Goal: Task Accomplishment & Management: Use online tool/utility

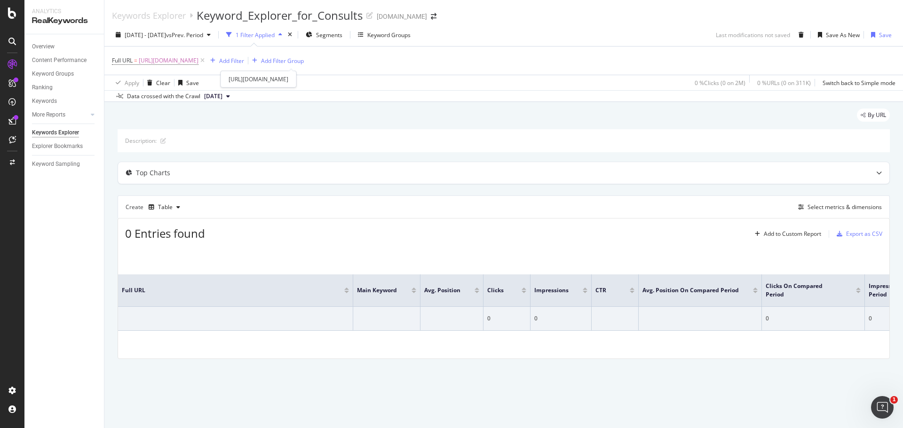
click at [206, 66] on span "Full URL = [URL][DOMAIN_NAME]" at bounding box center [159, 60] width 95 height 13
click at [206, 62] on icon at bounding box center [202, 60] width 8 height 9
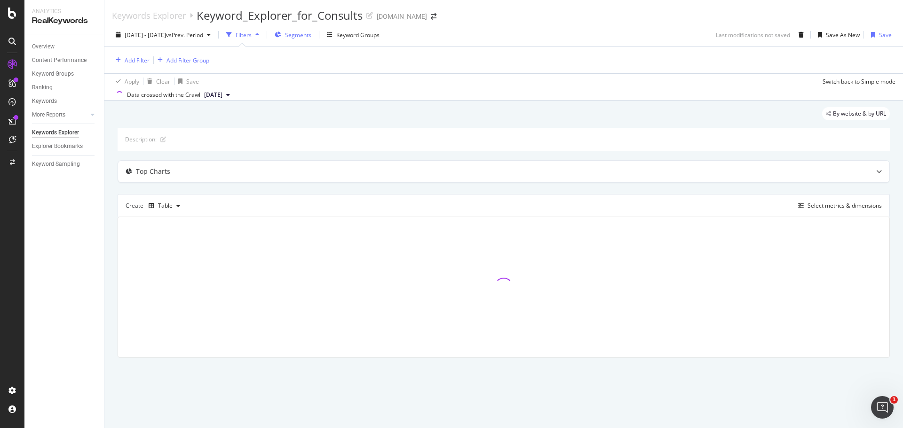
click at [311, 38] on span "Segments" at bounding box center [298, 35] width 26 height 8
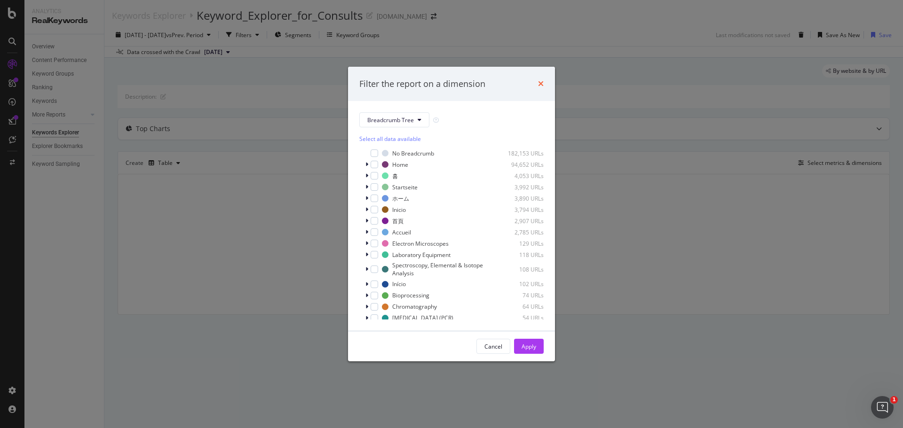
click at [539, 83] on icon "times" at bounding box center [541, 84] width 6 height 8
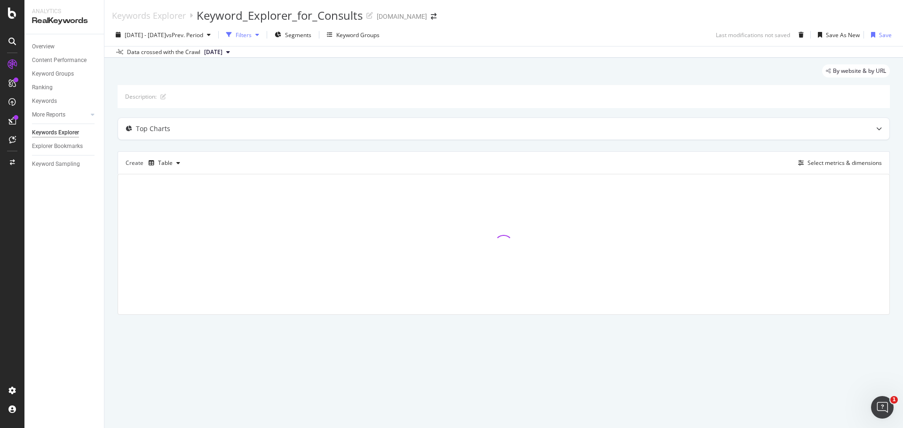
click at [263, 35] on div "button" at bounding box center [257, 35] width 11 height 6
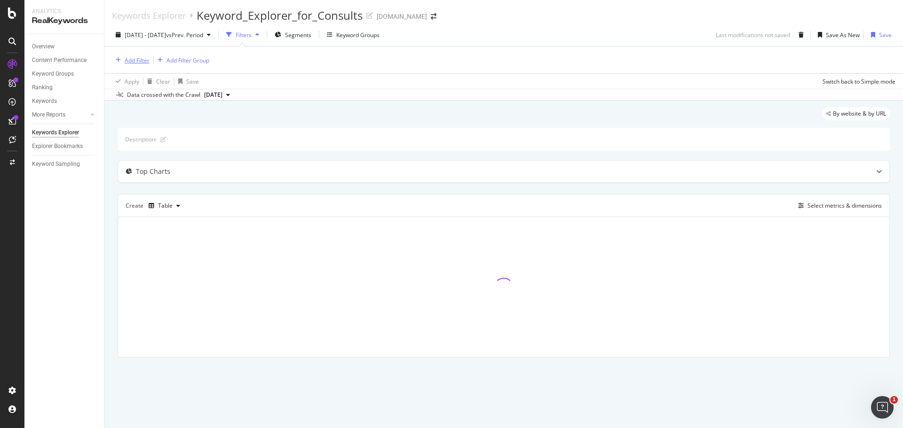
click at [138, 62] on div "Add Filter" at bounding box center [137, 60] width 25 height 8
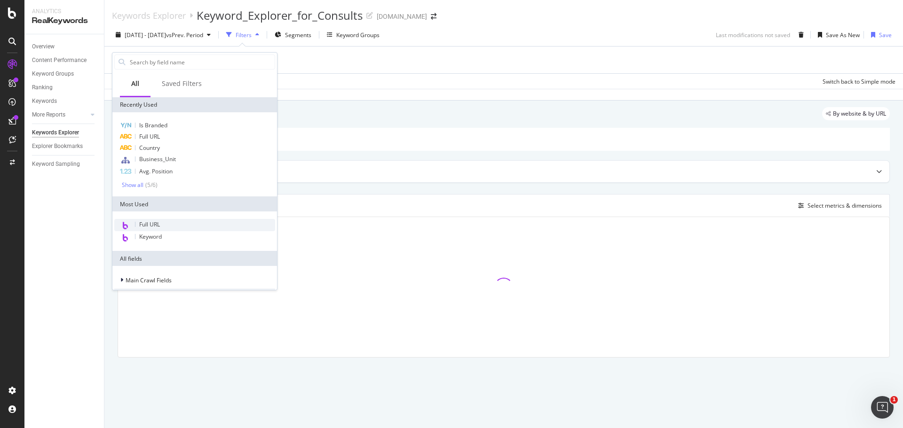
click at [158, 221] on span "Full URL" at bounding box center [149, 225] width 21 height 8
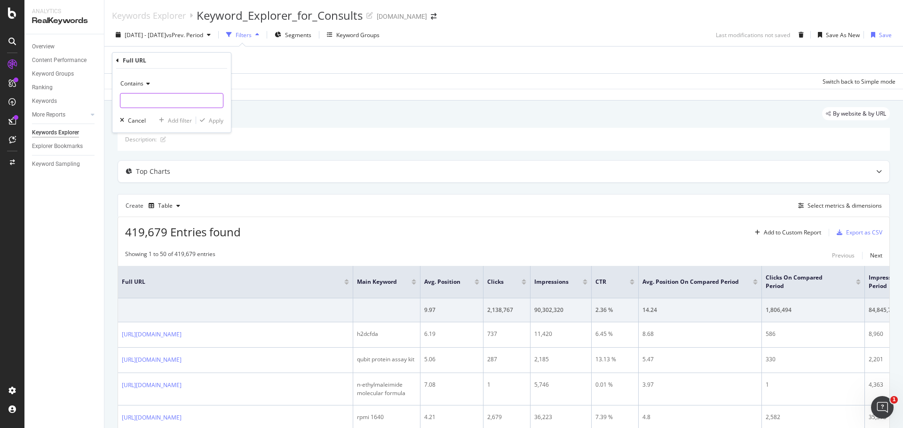
click at [155, 99] on input "text" at bounding box center [171, 100] width 103 height 15
paste input "[URL][DOMAIN_NAME]"
type input "[URL][DOMAIN_NAME]"
click at [206, 118] on div "button" at bounding box center [202, 121] width 13 height 6
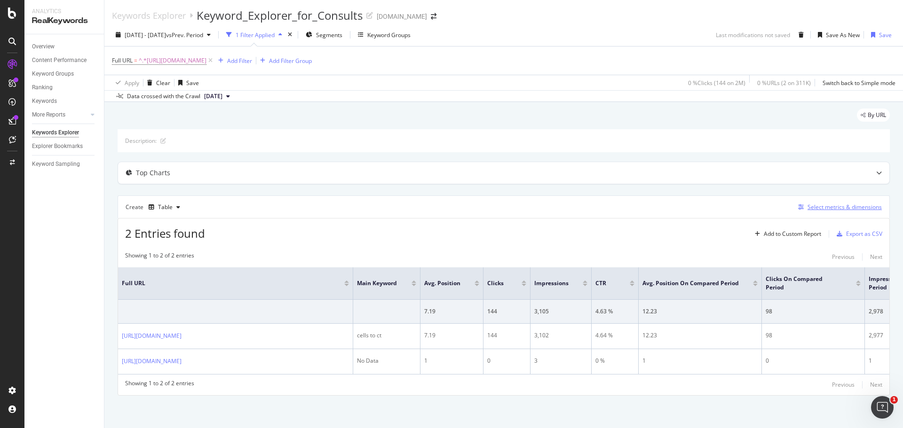
click at [839, 209] on div "Select metrics & dimensions" at bounding box center [844, 207] width 74 height 8
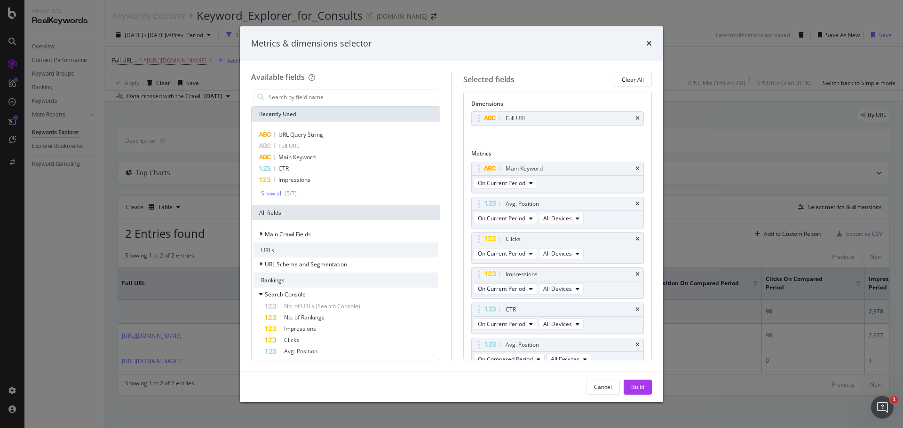
click at [647, 39] on div "times" at bounding box center [649, 44] width 6 height 12
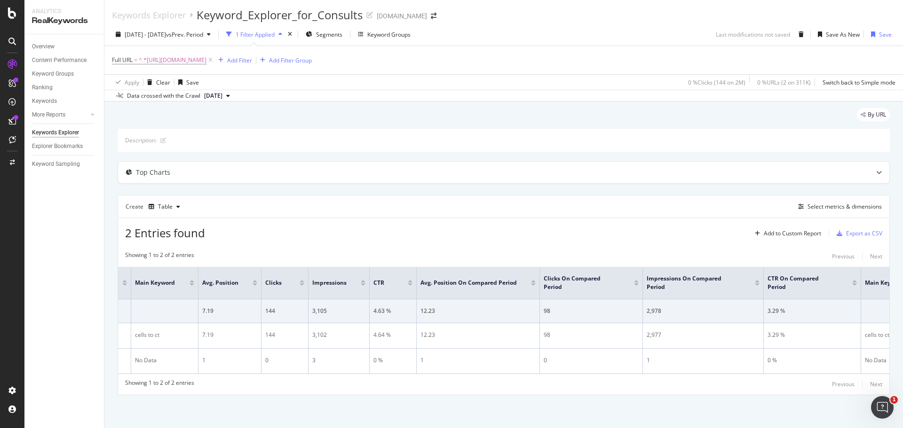
scroll to position [0, 231]
click at [812, 203] on div "Select metrics & dimensions" at bounding box center [844, 207] width 74 height 8
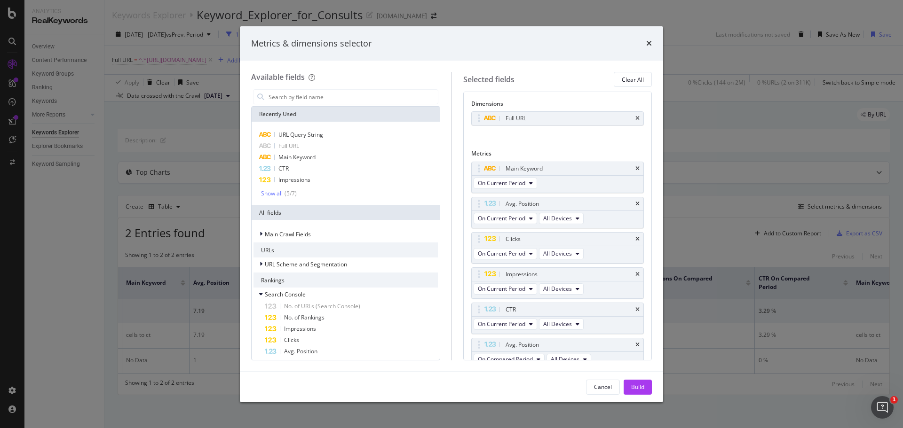
click at [635, 168] on icon "times" at bounding box center [637, 169] width 4 height 6
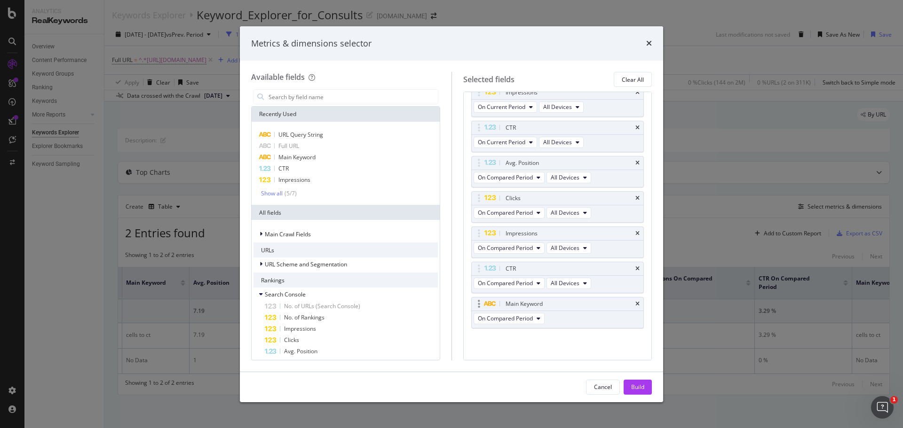
click at [626, 303] on div "Main Keyword" at bounding box center [558, 304] width 172 height 13
click at [635, 302] on icon "times" at bounding box center [637, 304] width 4 height 6
click at [638, 386] on div "Build" at bounding box center [637, 387] width 13 height 8
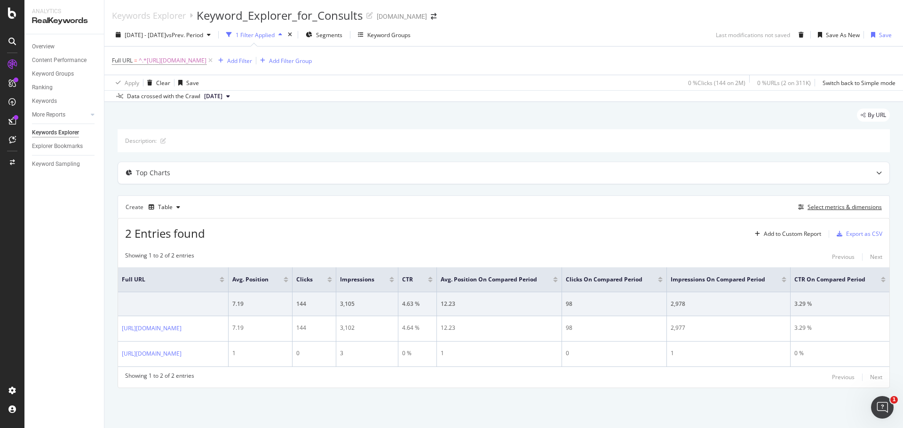
scroll to position [37, 0]
click at [800, 406] on div "By URL Description: Top Charts Create Table Select metrics & dimensions 2 Entri…" at bounding box center [503, 261] width 798 height 319
click at [807, 203] on div "Select metrics & dimensions" at bounding box center [844, 207] width 74 height 8
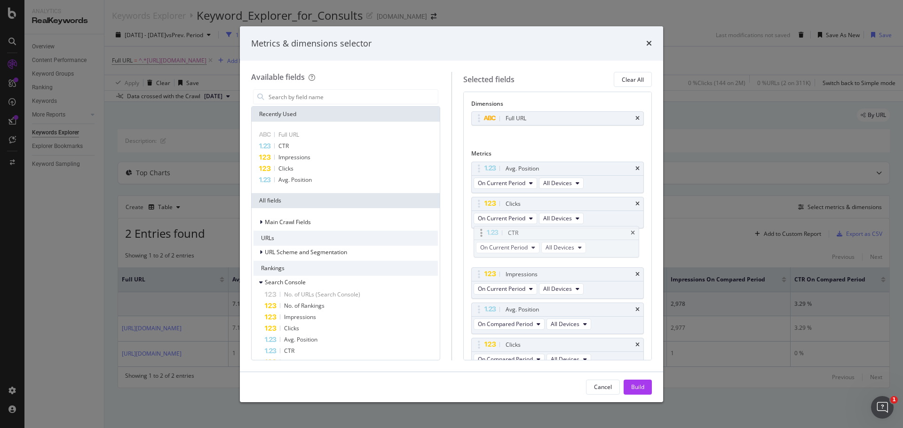
drag, startPoint x: 475, startPoint y: 276, endPoint x: 478, endPoint y: 235, distance: 41.4
click at [478, 235] on body "Analytics RealKeywords Overview Content Performance Keyword Groups Ranking Keyw…" at bounding box center [451, 214] width 903 height 428
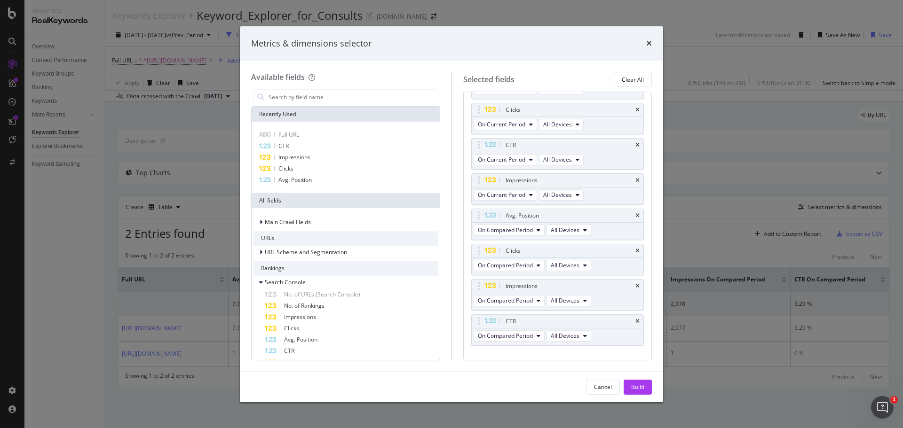
scroll to position [47, 0]
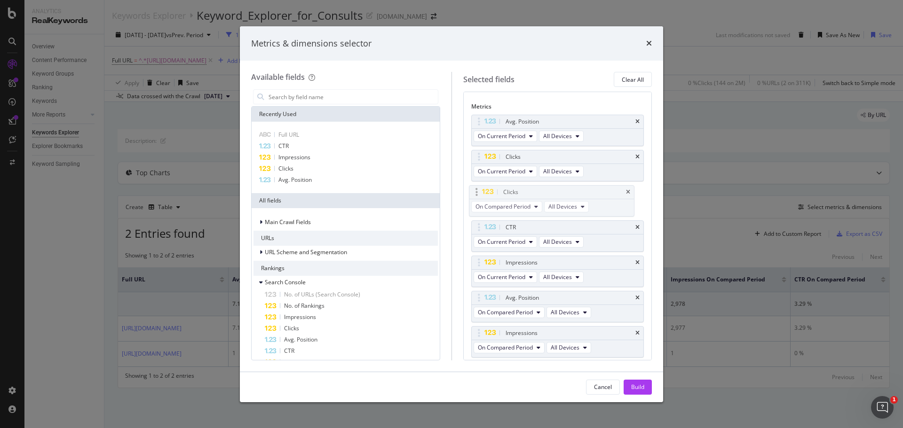
drag, startPoint x: 478, startPoint y: 300, endPoint x: 475, endPoint y: 194, distance: 105.8
click at [475, 194] on body "Analytics RealKeywords Overview Content Performance Keyword Groups Ranking Keyw…" at bounding box center [451, 214] width 903 height 428
drag, startPoint x: 476, startPoint y: 331, endPoint x: 477, endPoint y: 304, distance: 27.3
click at [477, 304] on body "Analytics RealKeywords Overview Content Performance Keyword Groups Ranking Keyw…" at bounding box center [451, 214] width 903 height 428
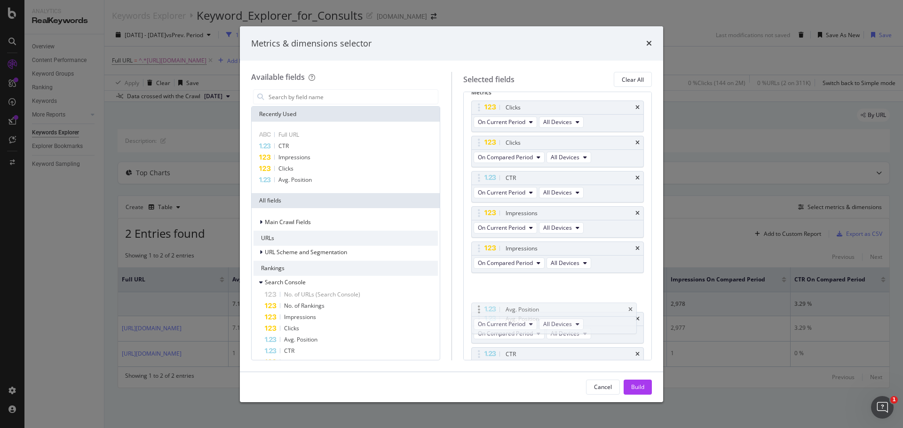
drag, startPoint x: 478, startPoint y: 122, endPoint x: 478, endPoint y: 310, distance: 188.1
drag, startPoint x: 480, startPoint y: 313, endPoint x: 479, endPoint y: 290, distance: 23.1
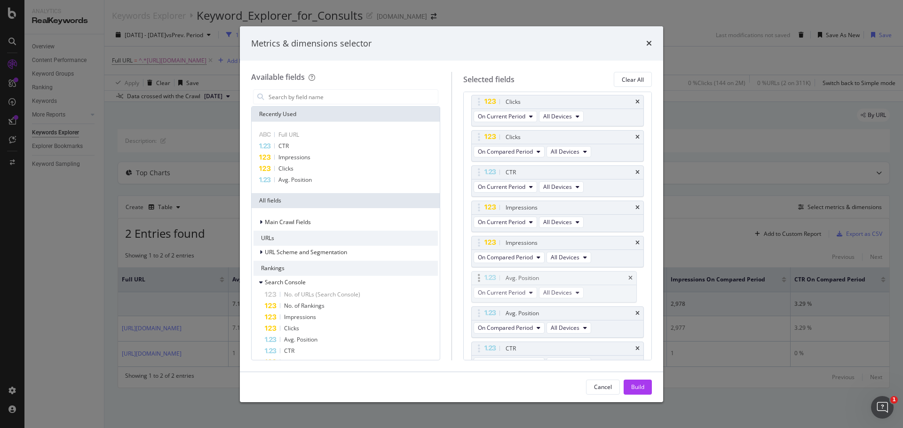
click at [479, 290] on body "Analytics RealKeywords Overview Content Performance Keyword Groups Ranking Keyw…" at bounding box center [451, 214] width 903 height 428
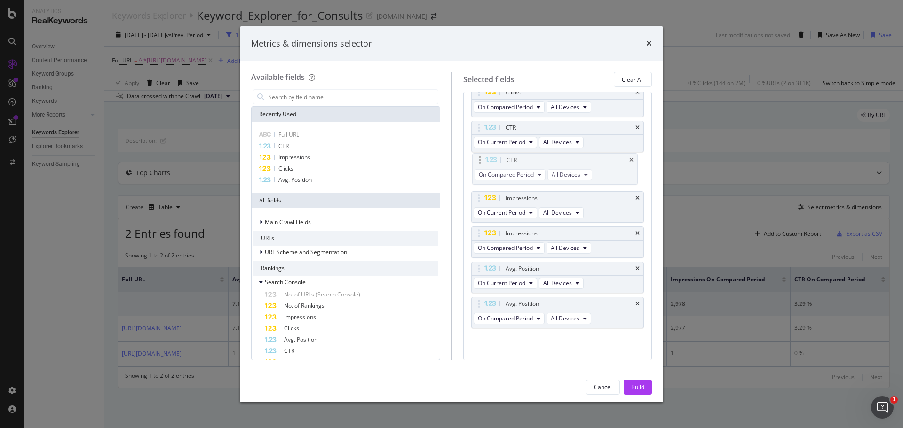
drag, startPoint x: 476, startPoint y: 302, endPoint x: 477, endPoint y: 158, distance: 143.9
click at [477, 158] on body "Analytics RealKeywords Overview Content Performance Keyword Groups Ranking Keyw…" at bounding box center [451, 214] width 903 height 428
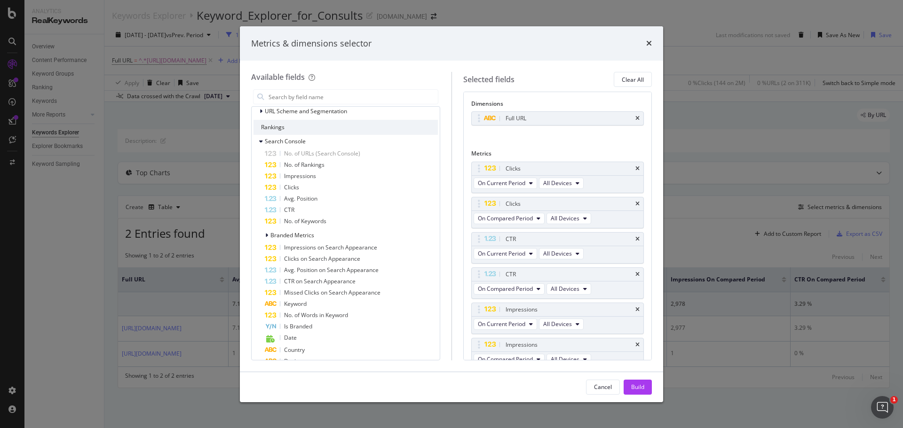
scroll to position [0, 0]
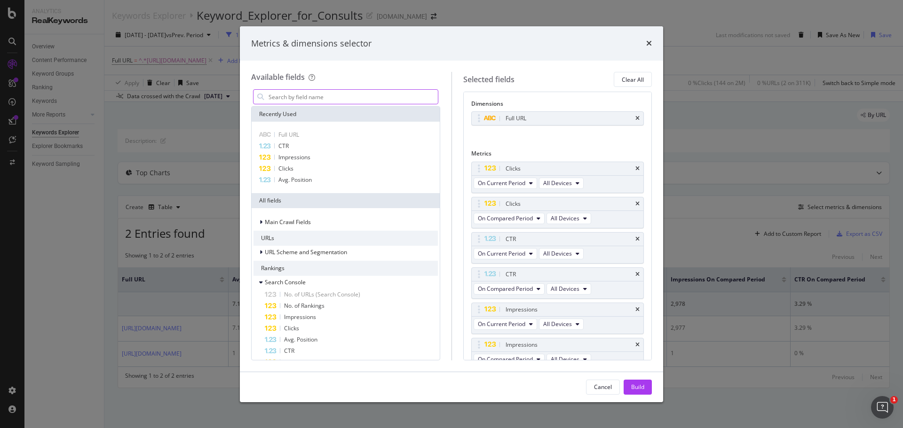
click at [311, 99] on input "modal" at bounding box center [353, 97] width 170 height 14
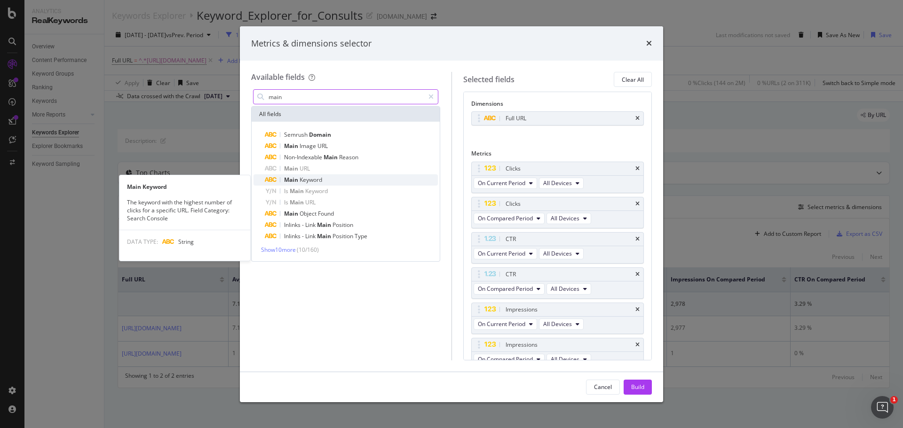
type input "main"
click at [309, 181] on span "Keyword" at bounding box center [311, 180] width 23 height 8
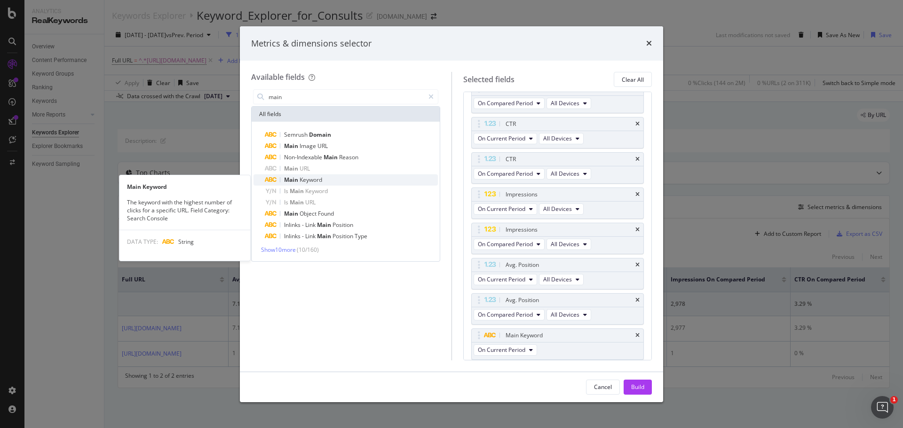
click at [296, 183] on span "Main" at bounding box center [292, 180] width 16 height 8
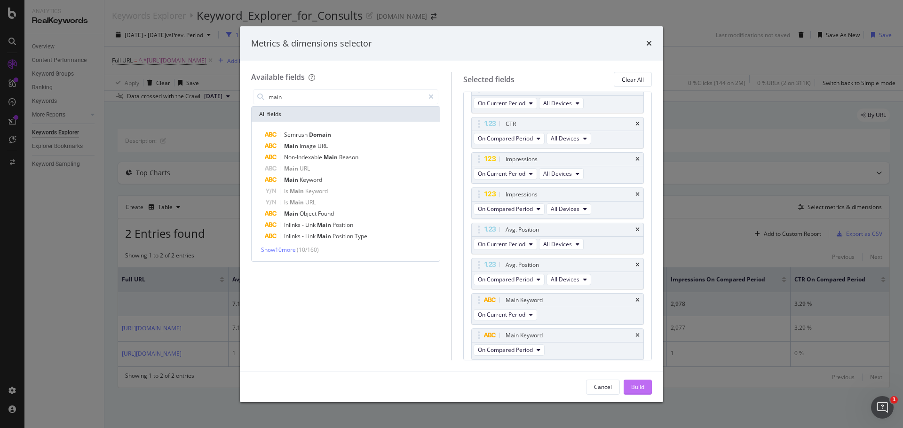
click at [645, 389] on button "Build" at bounding box center [637, 387] width 28 height 15
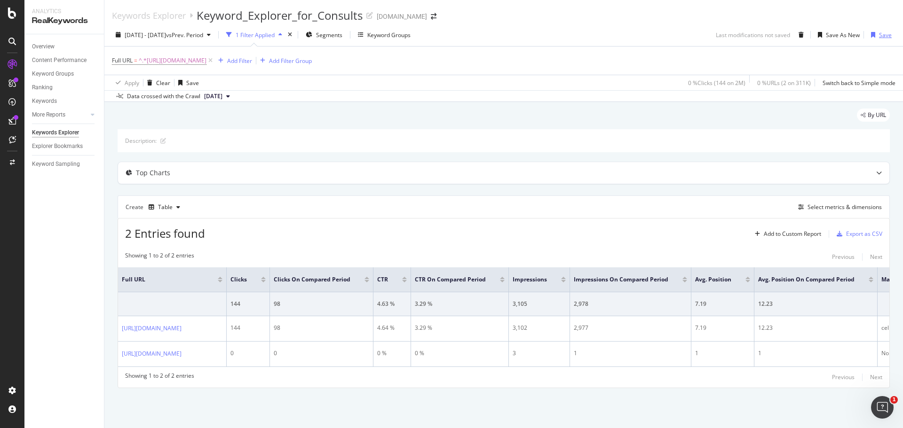
click at [871, 35] on icon "button" at bounding box center [873, 35] width 4 height 6
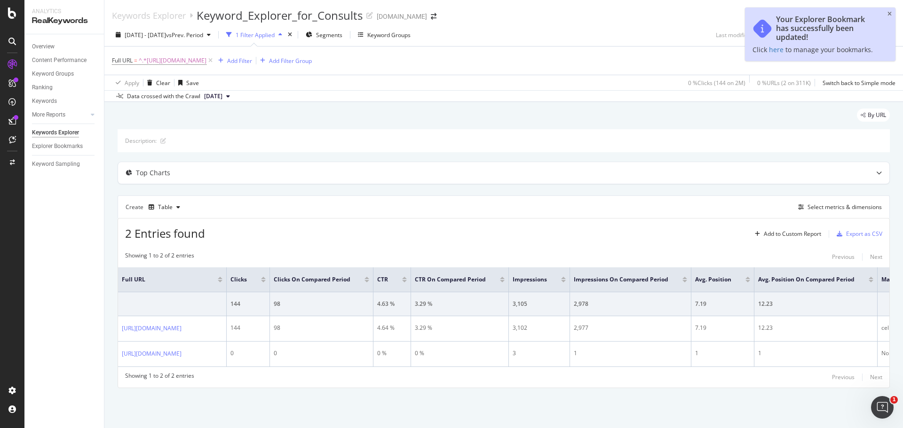
click at [739, 148] on div "Description:" at bounding box center [504, 140] width 772 height 23
click at [890, 16] on icon "close toast" at bounding box center [889, 14] width 4 height 6
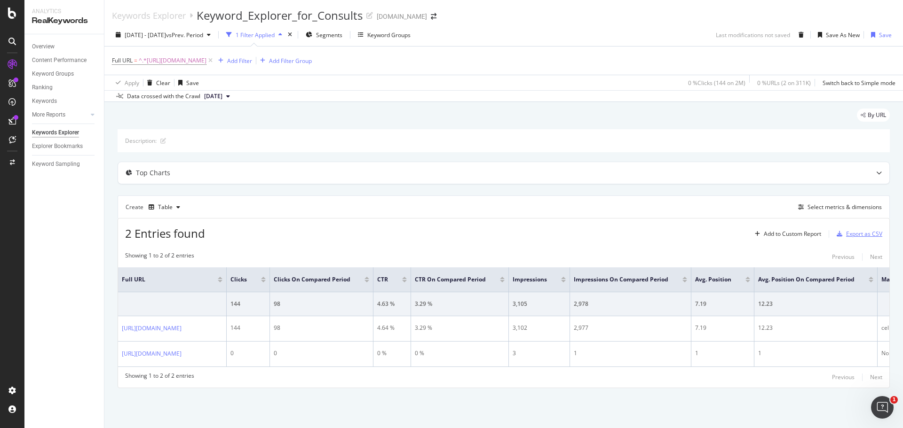
click at [846, 233] on div "Export as CSV" at bounding box center [864, 234] width 36 height 8
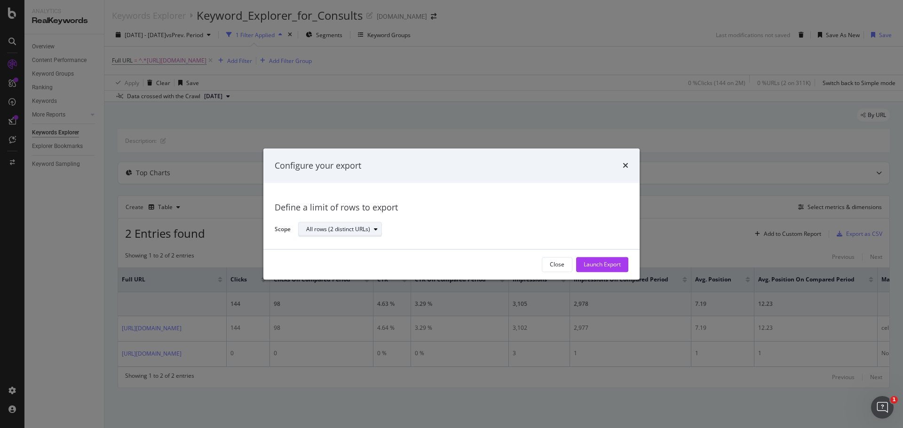
click at [364, 233] on div "All rows (2 distinct URLs)" at bounding box center [338, 230] width 64 height 6
click at [364, 258] on div "Define a limit" at bounding box center [344, 261] width 84 height 12
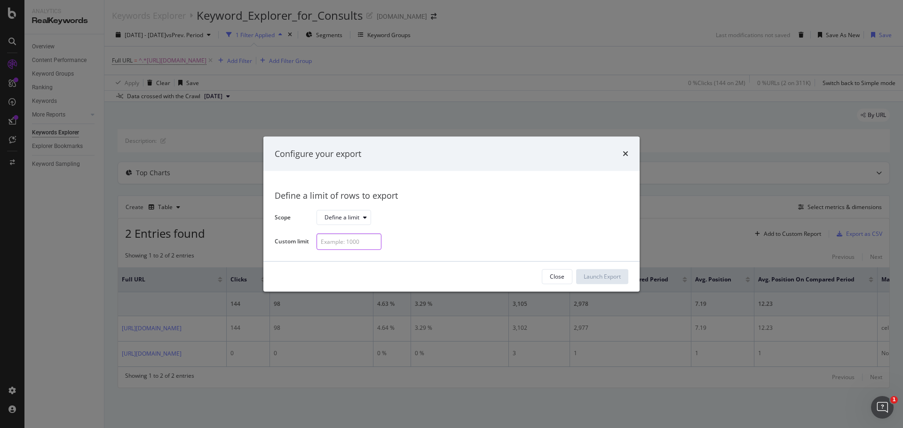
click at [363, 243] on input "modal" at bounding box center [348, 242] width 65 height 16
type input "1"
click at [593, 274] on div "Launch Export" at bounding box center [602, 277] width 37 height 8
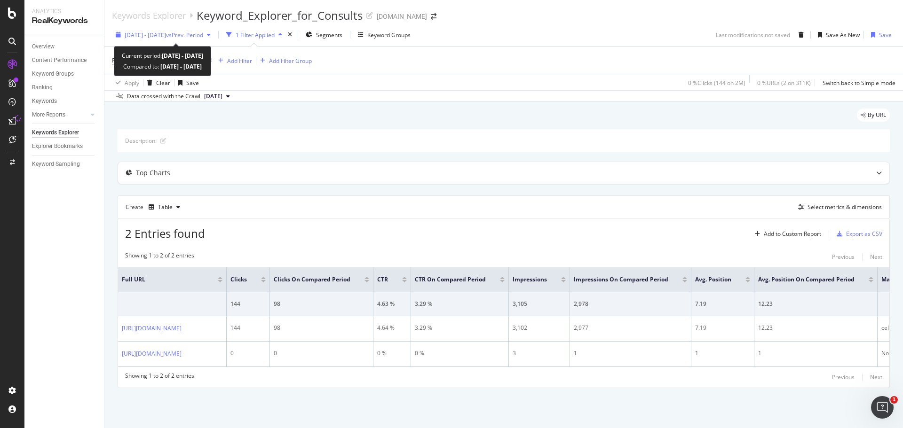
click at [203, 35] on span "vs Prev. Period" at bounding box center [184, 35] width 37 height 8
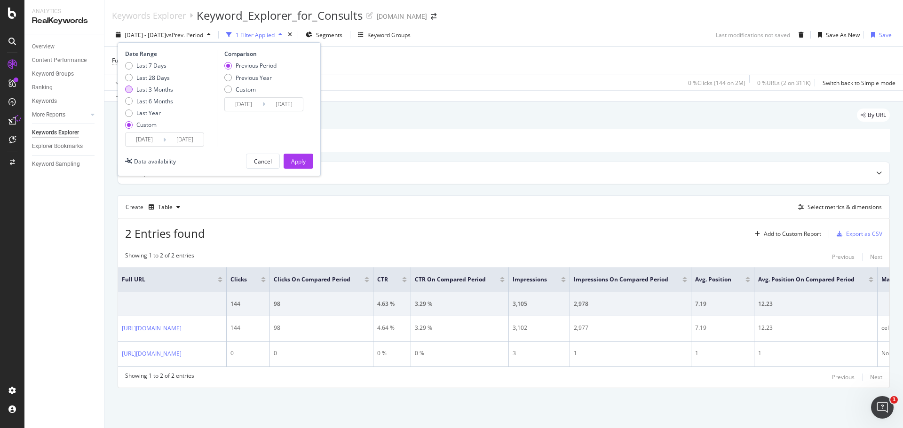
click at [126, 89] on div "Last 3 Months" at bounding box center [129, 90] width 8 height 8
type input "[DATE]"
click at [297, 163] on div "Apply" at bounding box center [298, 162] width 15 height 8
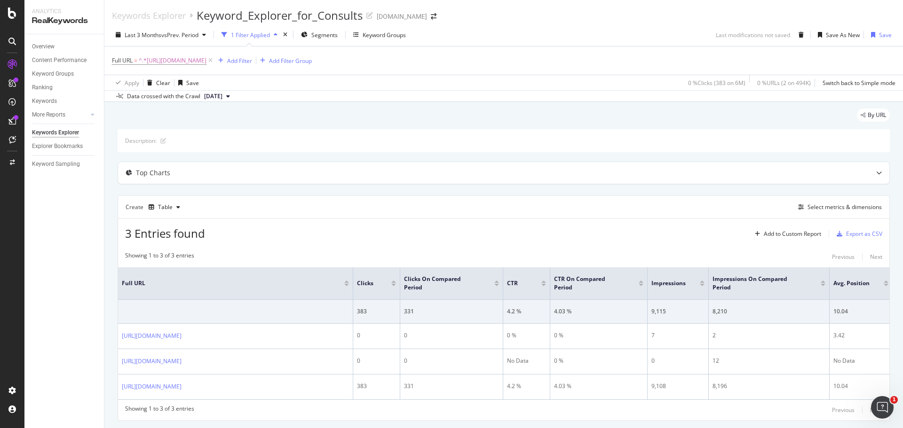
click at [761, 255] on div "Showing 1 to 3 of 3 entries Previous Next" at bounding box center [503, 257] width 771 height 11
click at [769, 233] on div "Add to Custom Report" at bounding box center [792, 234] width 57 height 6
click at [638, 223] on div "3 Entries found Add to Custom Report Export as CSV" at bounding box center [503, 230] width 771 height 23
click at [823, 208] on div "Select metrics & dimensions" at bounding box center [844, 207] width 74 height 8
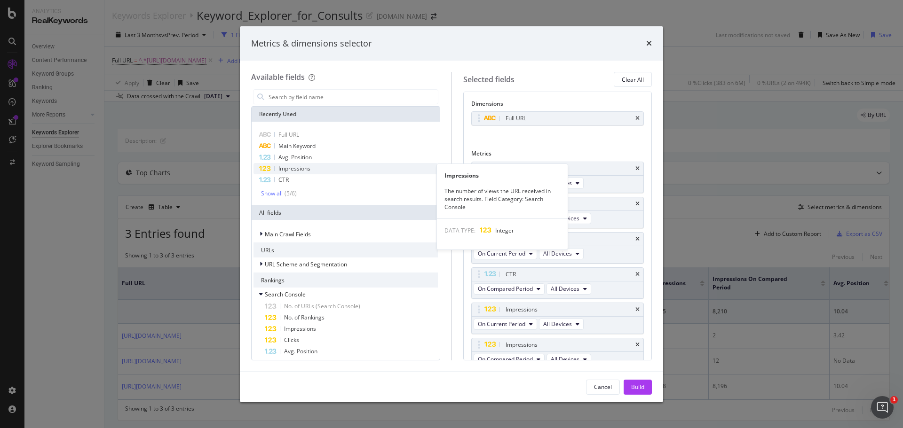
click at [290, 166] on span "Impressions" at bounding box center [294, 169] width 32 height 8
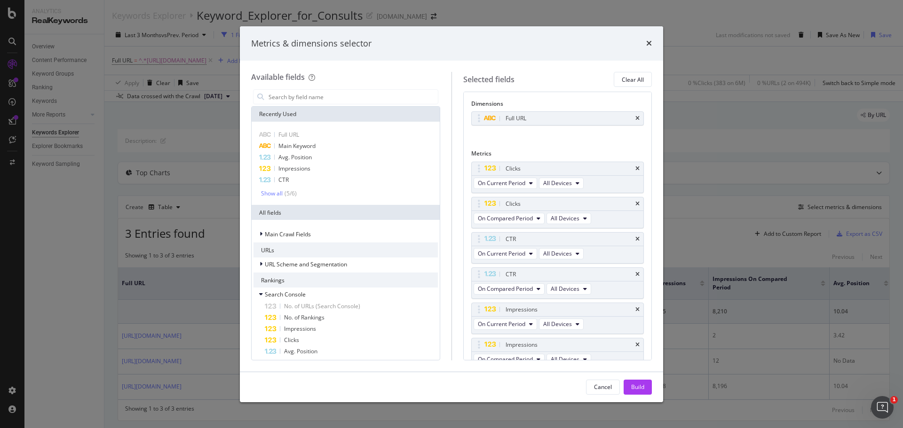
scroll to position [186, 0]
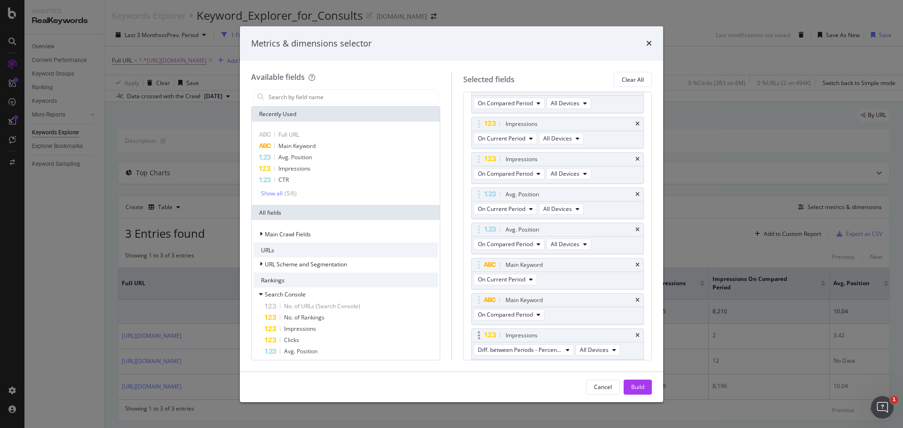
click at [479, 337] on icon "modal" at bounding box center [479, 335] width 2 height 9
click at [605, 387] on div "Cancel" at bounding box center [603, 387] width 18 height 8
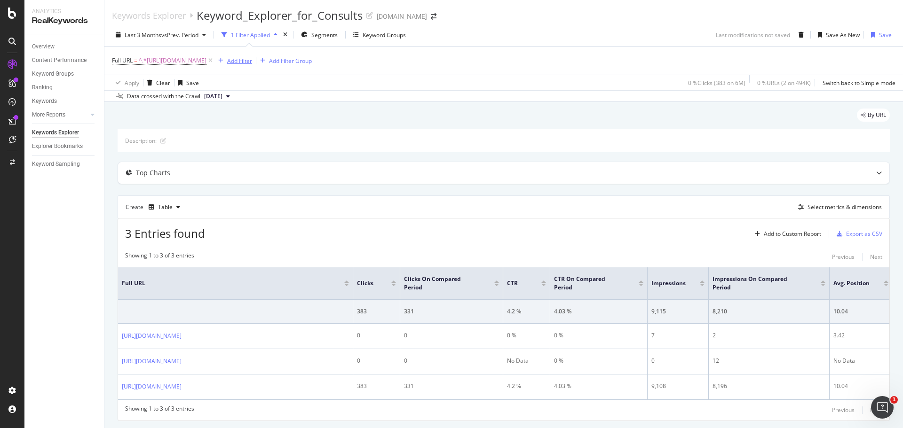
click at [252, 63] on div "Add Filter" at bounding box center [239, 61] width 25 height 8
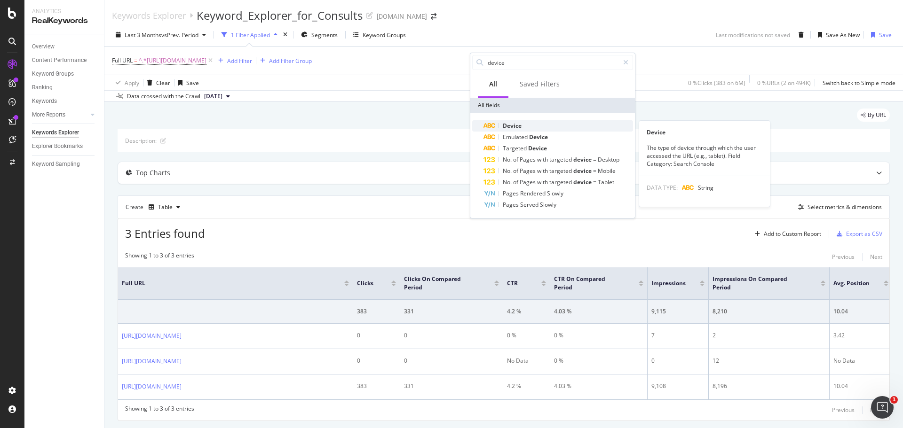
type input "device"
click at [505, 122] on span "Device" at bounding box center [512, 126] width 19 height 8
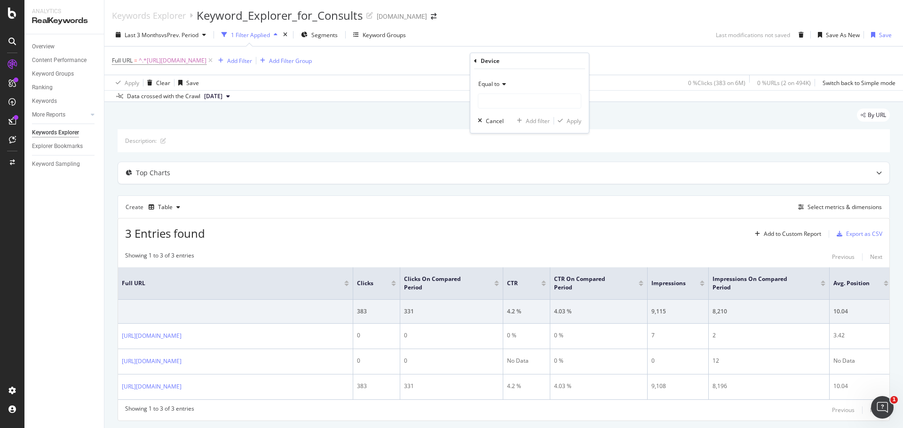
click at [504, 82] on icon at bounding box center [502, 84] width 7 height 6
click at [503, 84] on icon at bounding box center [502, 84] width 7 height 6
click at [502, 101] on input "text" at bounding box center [529, 101] width 103 height 15
click at [489, 113] on span "desktop" at bounding box center [512, 114] width 63 height 8
type input "desktop"
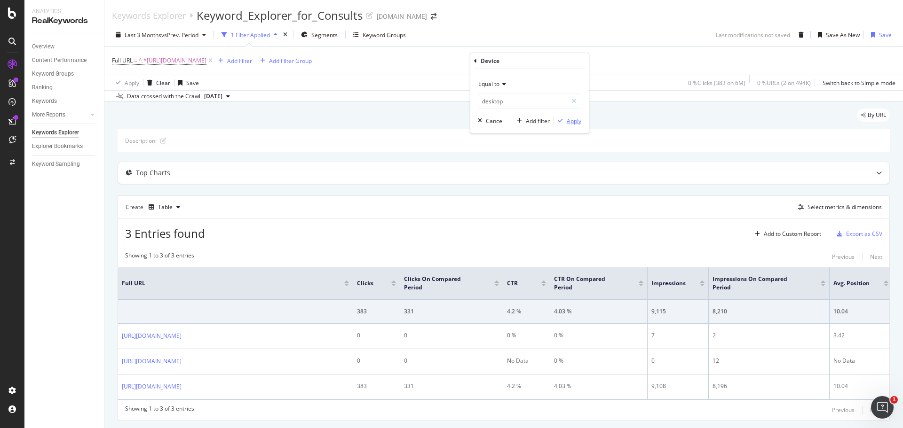
click at [576, 121] on div "Apply" at bounding box center [574, 121] width 15 height 8
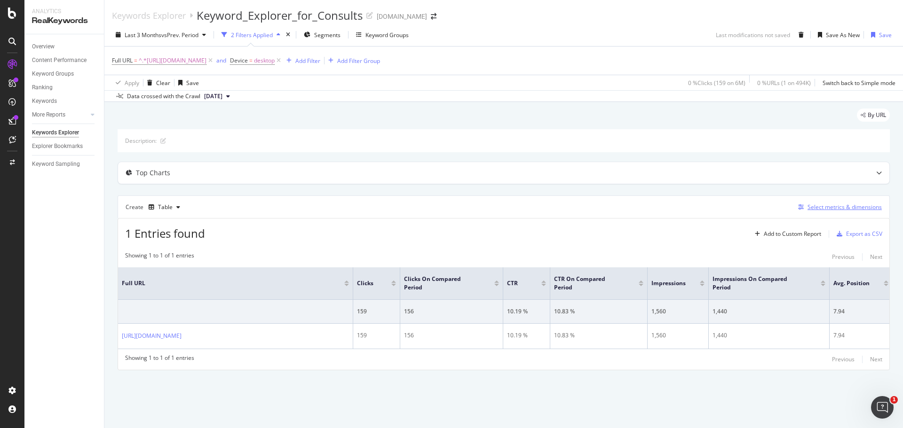
click at [815, 206] on div "Select metrics & dimensions" at bounding box center [844, 207] width 74 height 8
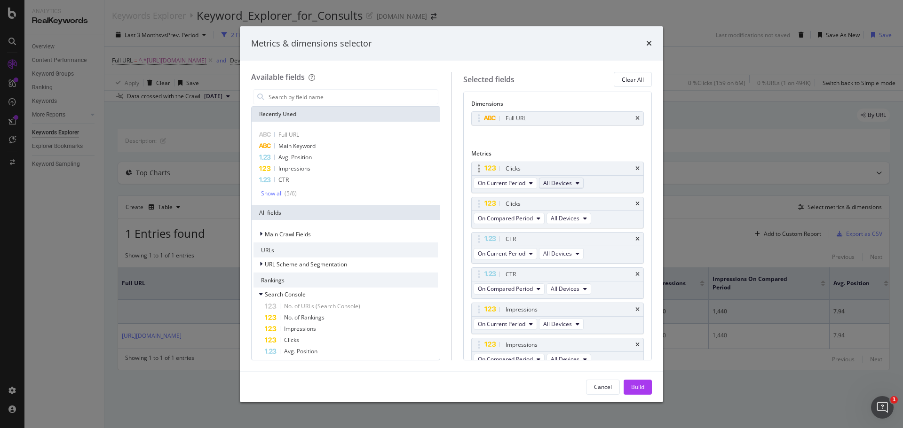
click at [571, 184] on button "All Devices" at bounding box center [561, 183] width 45 height 11
click at [570, 217] on span "On Desktop" at bounding box center [562, 217] width 31 height 8
click at [570, 217] on span "All Devices" at bounding box center [565, 218] width 29 height 8
click at [569, 249] on span "On Desktop" at bounding box center [569, 253] width 31 height 8
click at [568, 255] on span "All Devices" at bounding box center [557, 254] width 29 height 8
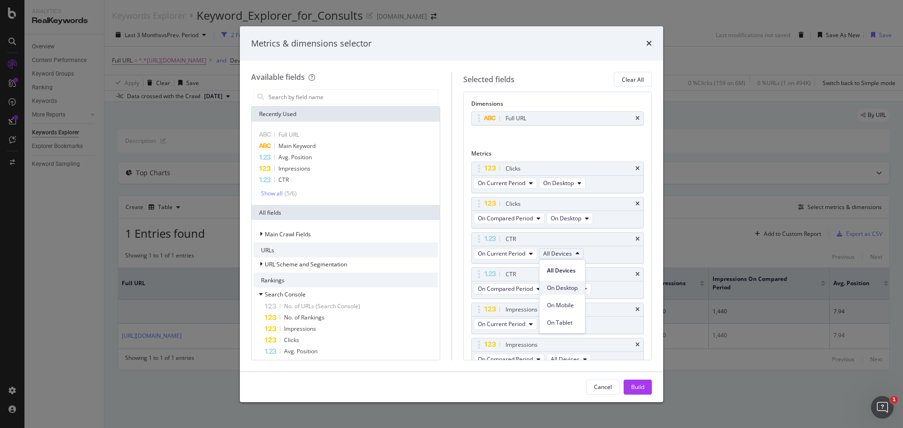
click at [568, 287] on span "On Desktop" at bounding box center [562, 288] width 31 height 8
click at [568, 287] on span "All Devices" at bounding box center [565, 289] width 29 height 8
click at [570, 320] on span "On Desktop" at bounding box center [569, 323] width 31 height 8
click at [570, 326] on span "All Devices" at bounding box center [557, 324] width 29 height 8
click at [569, 359] on span "On Desktop" at bounding box center [562, 359] width 31 height 8
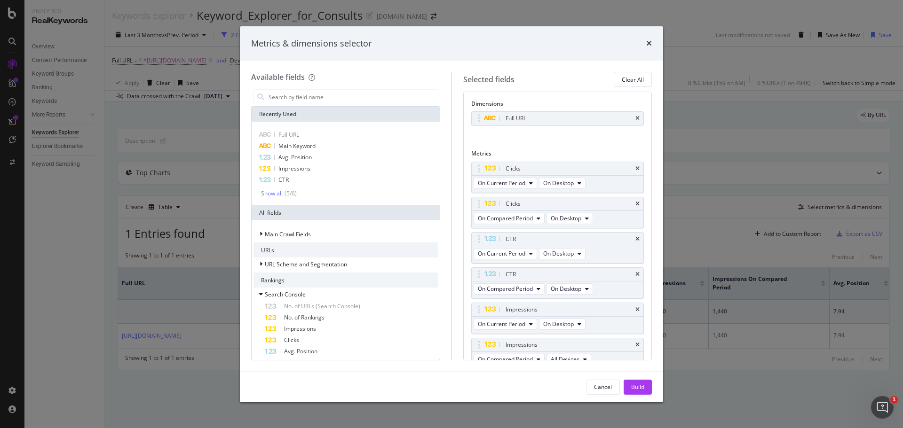
scroll to position [94, 0]
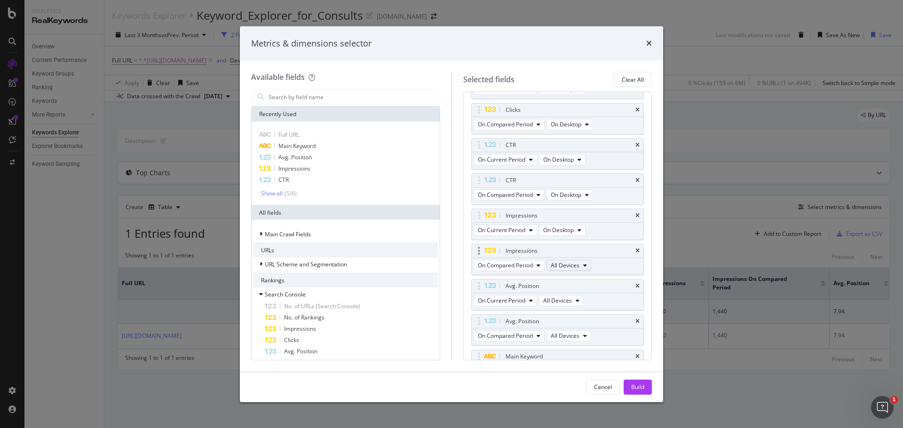
click at [572, 265] on span "All Devices" at bounding box center [565, 265] width 29 height 8
click at [568, 297] on span "On Desktop" at bounding box center [569, 300] width 31 height 8
click at [568, 303] on span "All Devices" at bounding box center [557, 301] width 29 height 8
click at [568, 336] on span "On Desktop" at bounding box center [562, 335] width 31 height 8
click at [572, 339] on span "All Devices" at bounding box center [565, 336] width 29 height 8
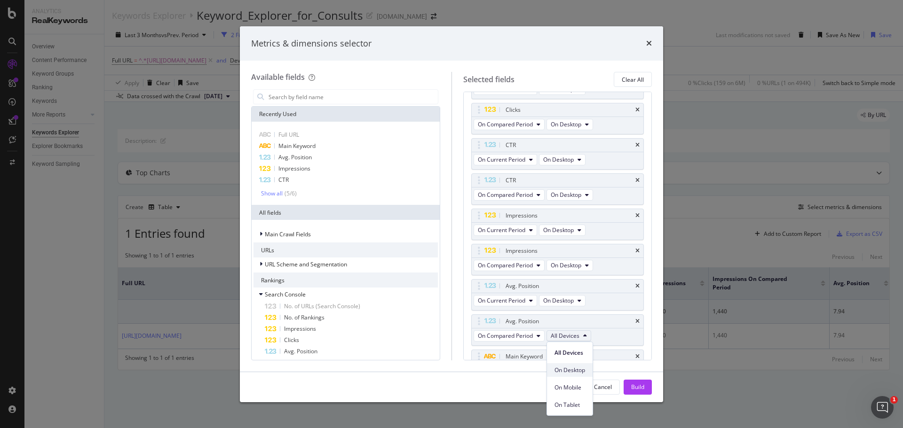
click at [574, 374] on span "On Desktop" at bounding box center [569, 370] width 31 height 8
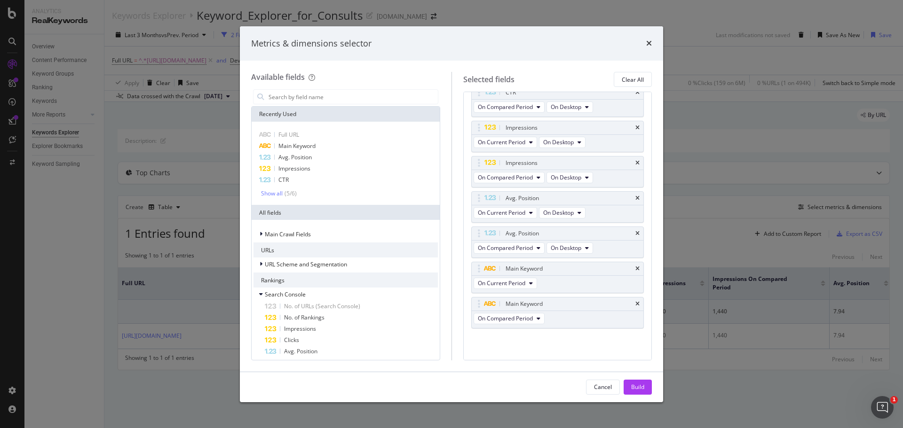
scroll to position [88, 0]
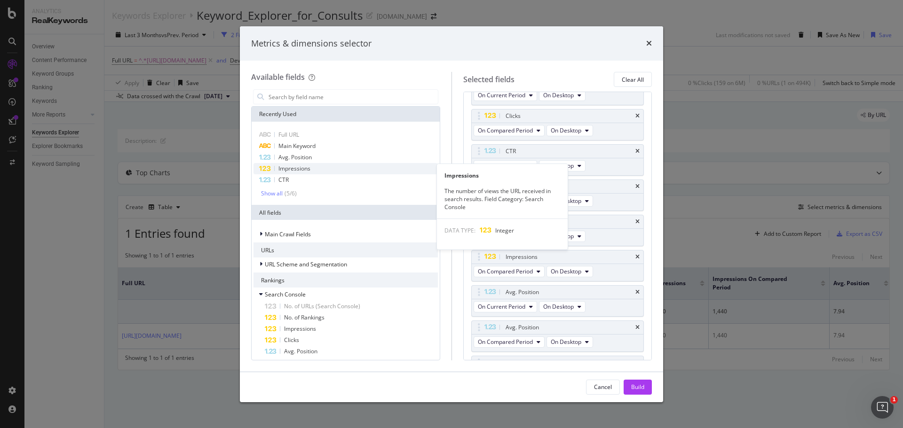
click at [296, 169] on span "Impressions" at bounding box center [294, 169] width 32 height 8
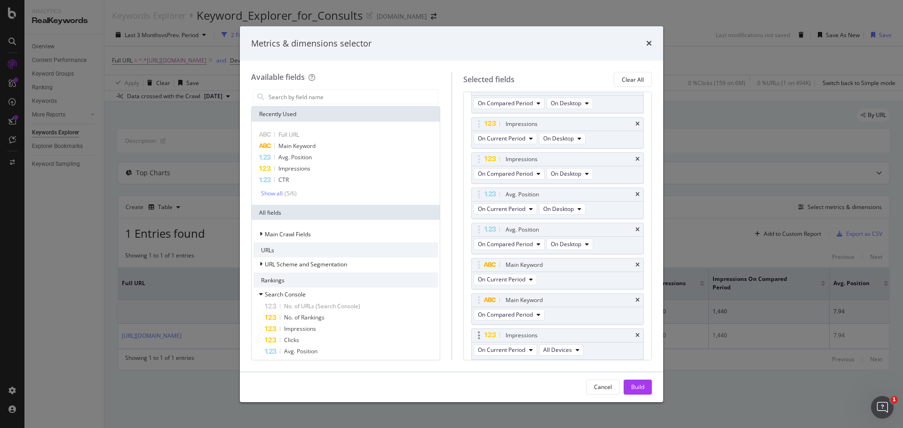
scroll to position [217, 0]
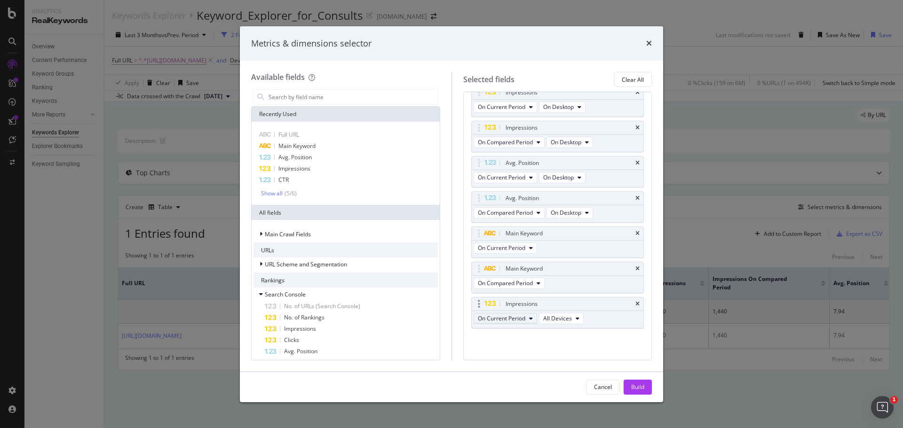
click at [506, 314] on button "On Current Period" at bounding box center [504, 318] width 63 height 11
drag, startPoint x: 566, startPoint y: 372, endPoint x: 568, endPoint y: 329, distance: 42.8
click at [566, 372] on span "Diff. between Periods - Percentage" at bounding box center [526, 370] width 91 height 8
click at [596, 319] on span "All Devices" at bounding box center [594, 319] width 29 height 8
click at [600, 350] on span "On Desktop" at bounding box center [599, 353] width 31 height 8
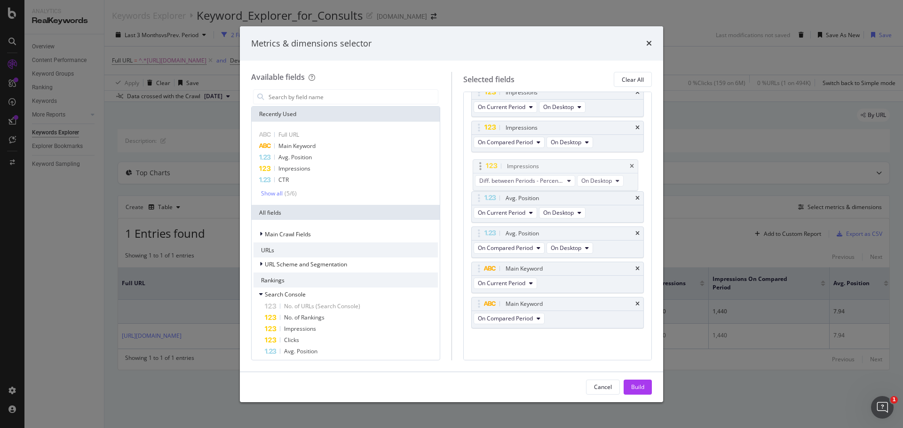
drag, startPoint x: 478, startPoint y: 303, endPoint x: 480, endPoint y: 165, distance: 137.8
click at [480, 165] on body "Analytics RealKeywords Overview Content Performance Keyword Groups Ranking Keyw…" at bounding box center [451, 214] width 903 height 428
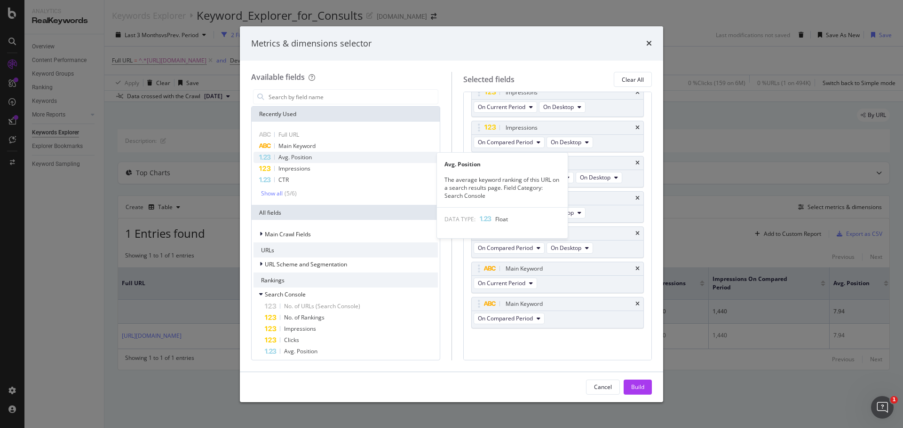
click at [306, 158] on span "Avg. Position" at bounding box center [294, 157] width 33 height 8
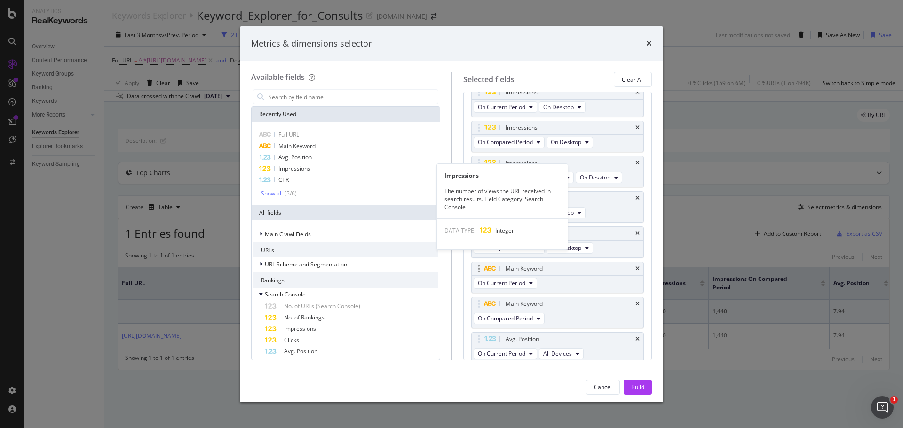
scroll to position [221, 0]
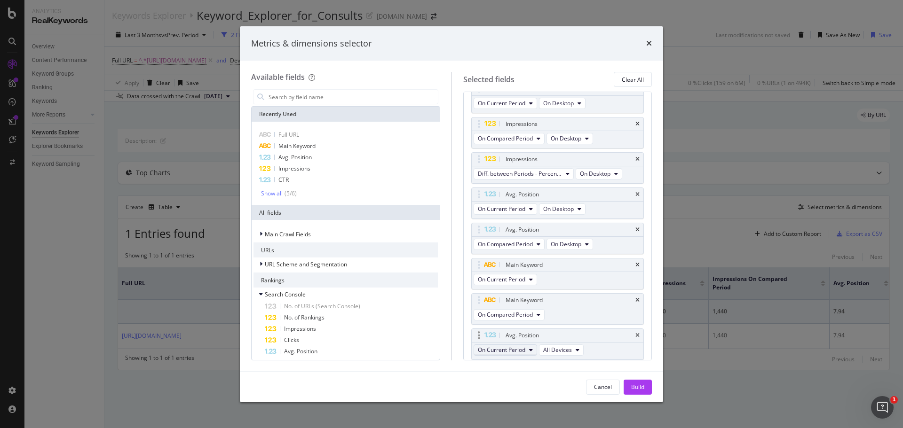
click at [526, 349] on button "On Current Period" at bounding box center [504, 350] width 63 height 11
click at [531, 316] on span "Diff. between Periods - Percentage" at bounding box center [526, 316] width 91 height 8
click at [585, 352] on span "All Devices" at bounding box center [594, 350] width 29 height 8
click at [610, 296] on span "On Desktop" at bounding box center [599, 299] width 31 height 8
drag, startPoint x: 479, startPoint y: 335, endPoint x: 477, endPoint y: 267, distance: 68.2
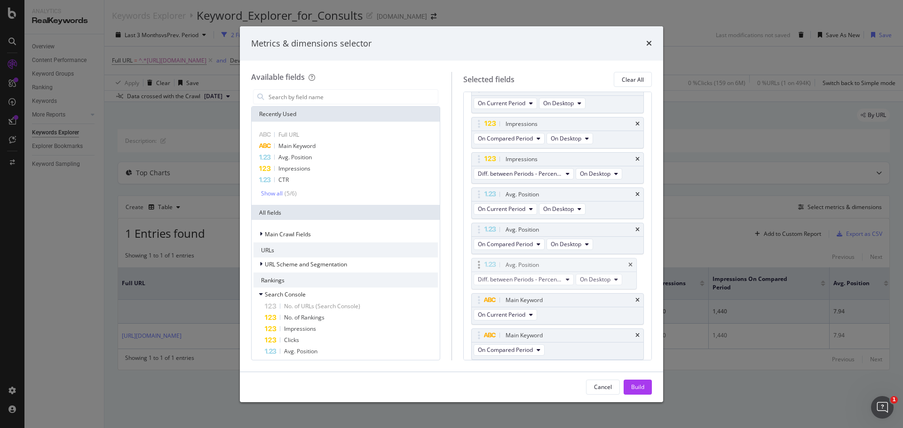
click at [477, 267] on body "Analytics RealKeywords Overview Content Performance Keyword Groups Ranking Keyw…" at bounding box center [451, 214] width 903 height 428
click at [286, 193] on div "( 5 / 6 )" at bounding box center [290, 193] width 14 height 8
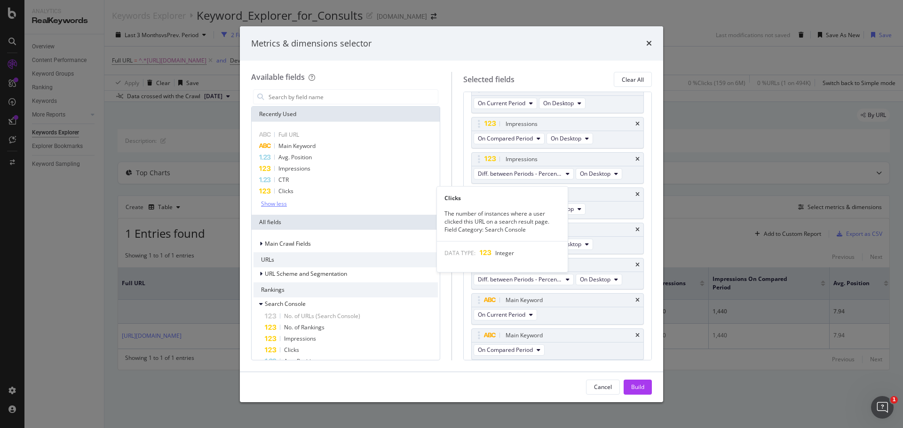
click at [283, 193] on span "Clicks" at bounding box center [285, 191] width 15 height 8
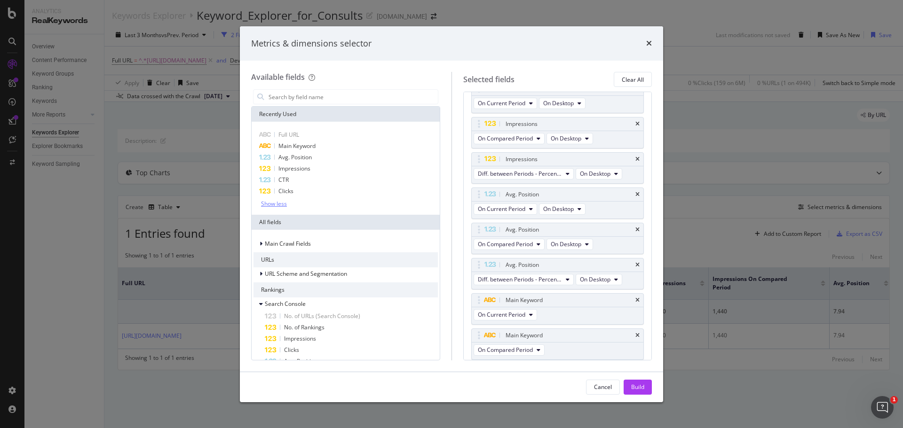
scroll to position [256, 0]
click at [555, 350] on span "All Devices" at bounding box center [557, 350] width 29 height 8
click at [514, 346] on span "On Current Period" at bounding box center [501, 350] width 47 height 8
click at [537, 317] on span "Diff. between Periods - Percentage" at bounding box center [526, 316] width 91 height 8
click at [597, 350] on span "All Devices" at bounding box center [594, 350] width 29 height 8
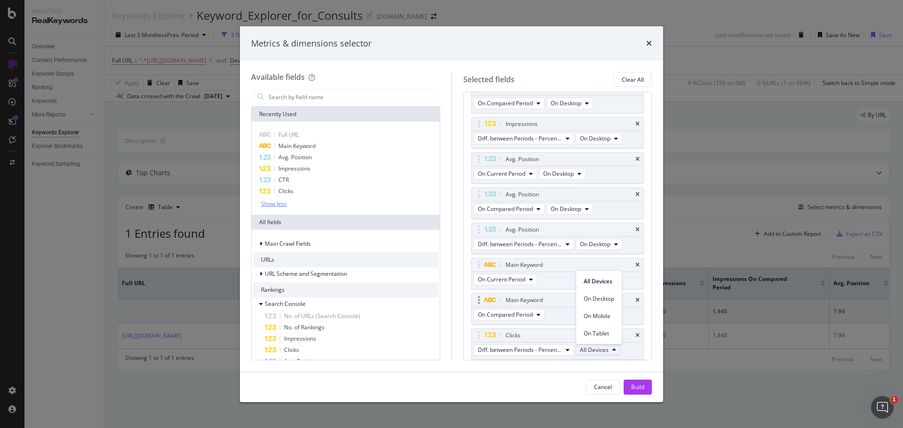
click at [607, 298] on span "On Desktop" at bounding box center [599, 299] width 31 height 8
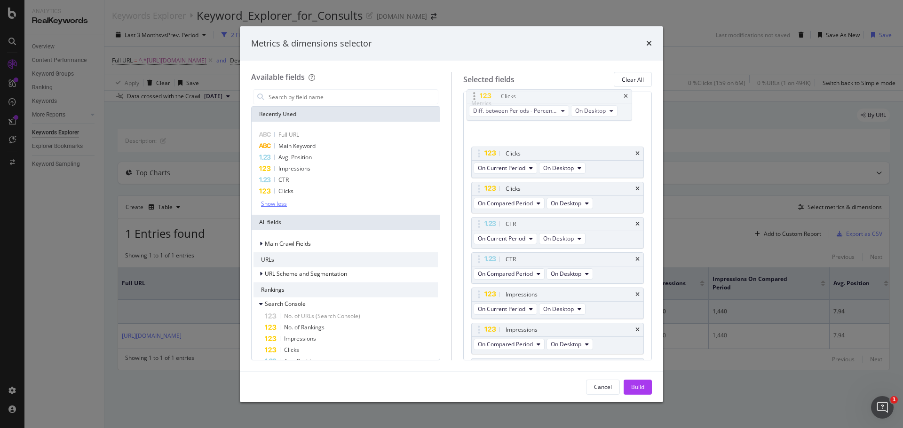
scroll to position [0, 0]
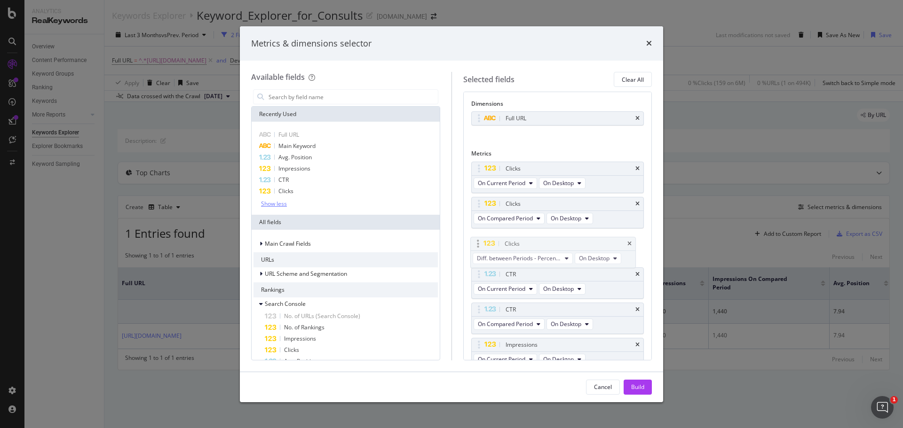
drag, startPoint x: 476, startPoint y: 333, endPoint x: 476, endPoint y: 237, distance: 96.9
click at [476, 237] on body "Analytics RealKeywords Overview Content Performance Keyword Groups Ranking Keyw…" at bounding box center [451, 214] width 903 height 428
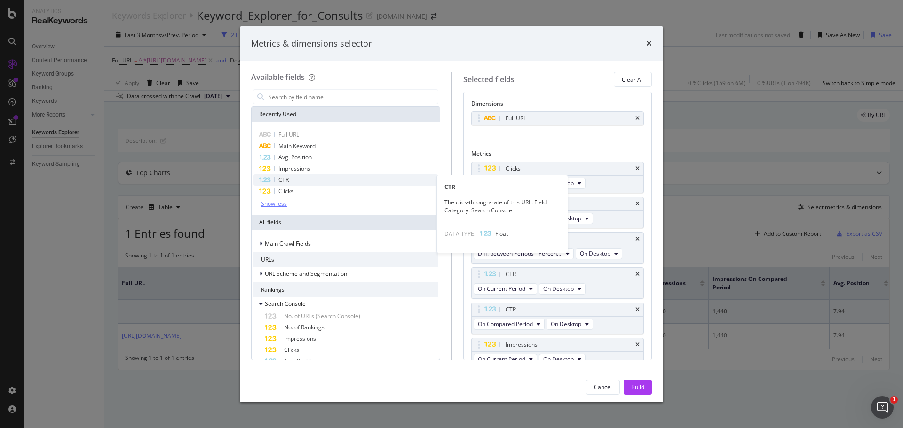
click at [307, 177] on div "CTR" at bounding box center [345, 179] width 184 height 11
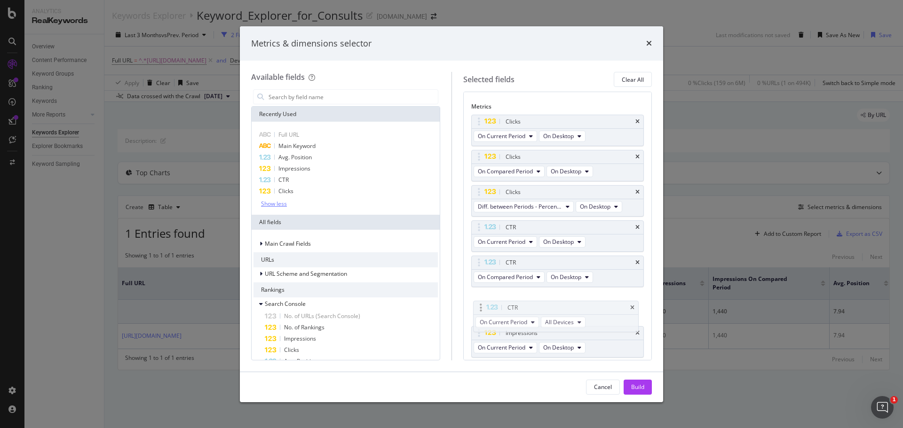
scroll to position [59, 0]
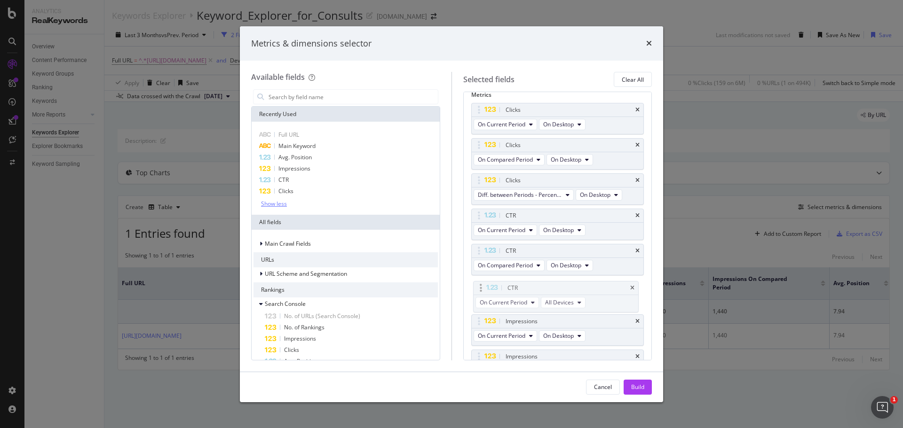
drag, startPoint x: 481, startPoint y: 307, endPoint x: 483, endPoint y: 292, distance: 15.2
click at [483, 292] on body "Analytics RealKeywords Overview Content Performance Keyword Groups Ranking Keyw…" at bounding box center [451, 214] width 903 height 428
click at [535, 298] on button "On Current Period" at bounding box center [504, 300] width 63 height 11
click at [523, 348] on span "Diff. between Periods - Percentage" at bounding box center [526, 352] width 91 height 8
click at [586, 299] on span "All Devices" at bounding box center [594, 301] width 29 height 8
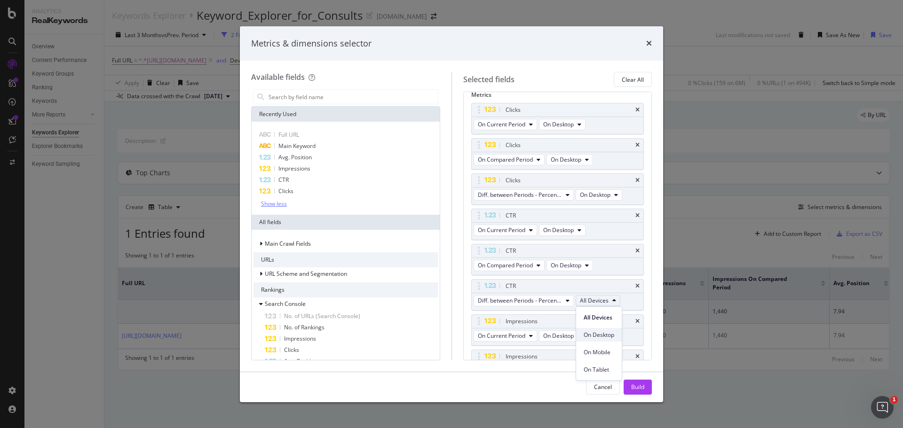
click at [606, 330] on div "On Desktop" at bounding box center [599, 335] width 46 height 14
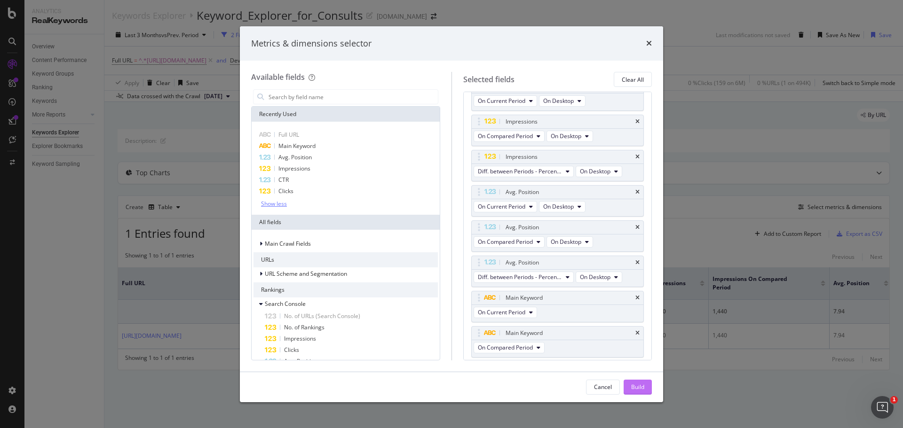
click at [640, 388] on div "Build" at bounding box center [637, 387] width 13 height 8
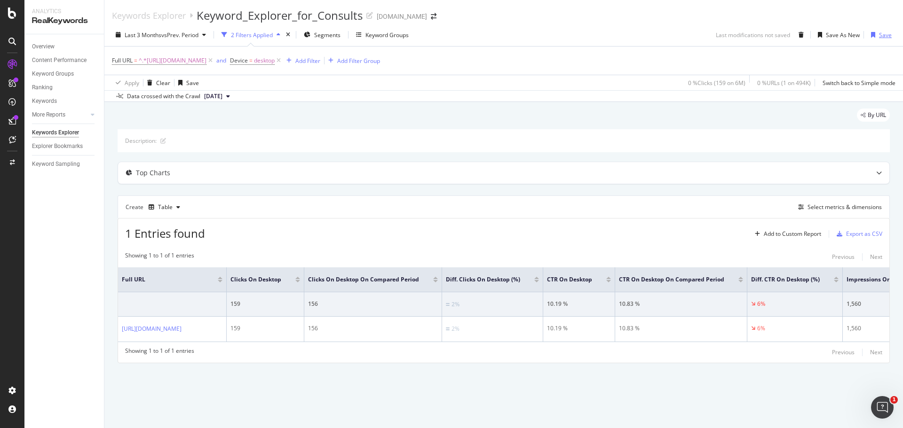
click at [875, 35] on icon "button" at bounding box center [873, 35] width 4 height 6
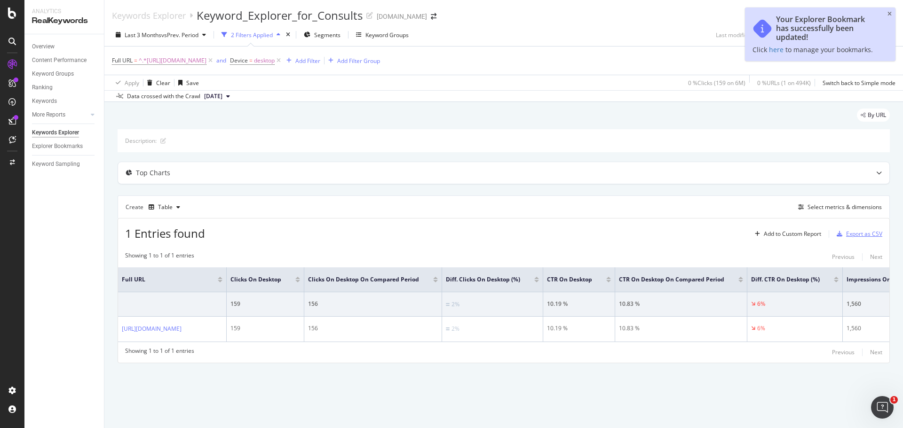
click at [866, 237] on div "Export as CSV" at bounding box center [864, 234] width 36 height 8
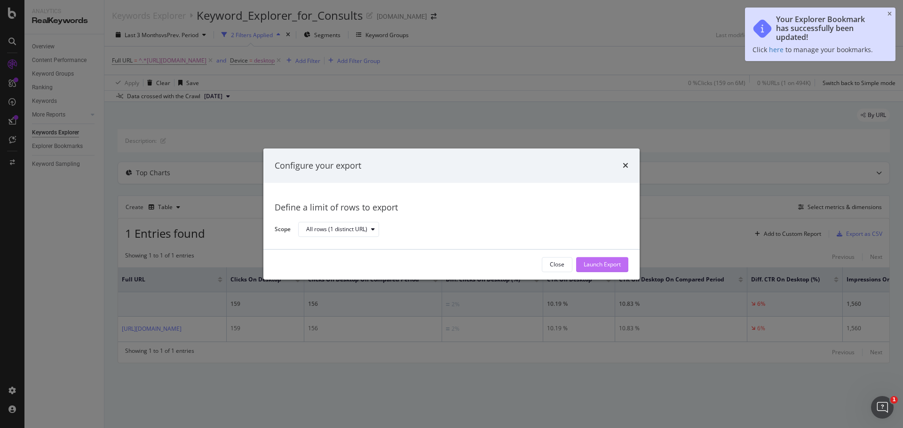
click at [596, 263] on div "Launch Export" at bounding box center [602, 265] width 37 height 8
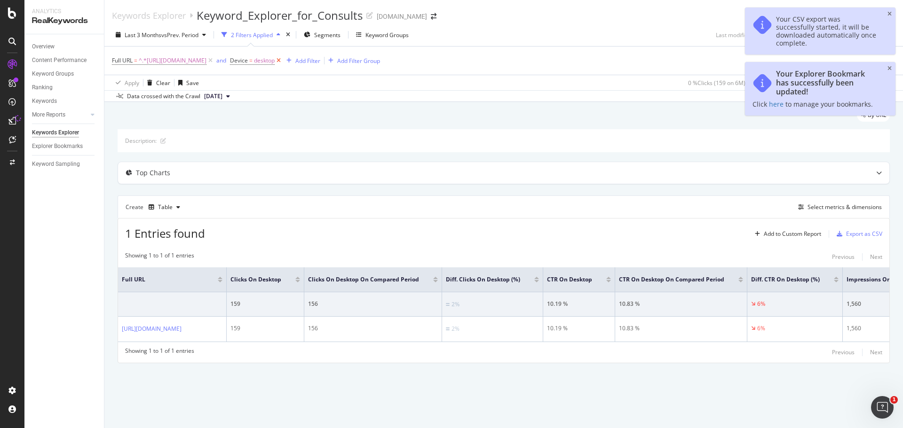
click at [283, 63] on icon at bounding box center [279, 60] width 8 height 9
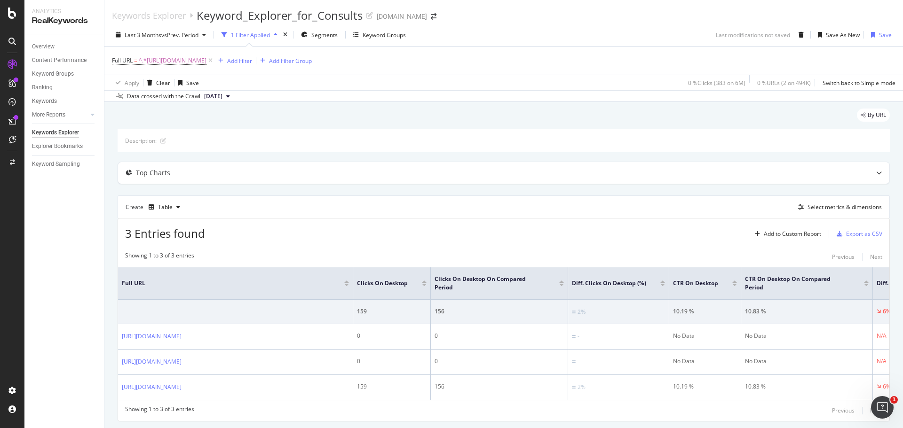
click at [79, 301] on div "Overview Content Performance Keyword Groups Ranking Keywords More Reports Count…" at bounding box center [63, 231] width 79 height 394
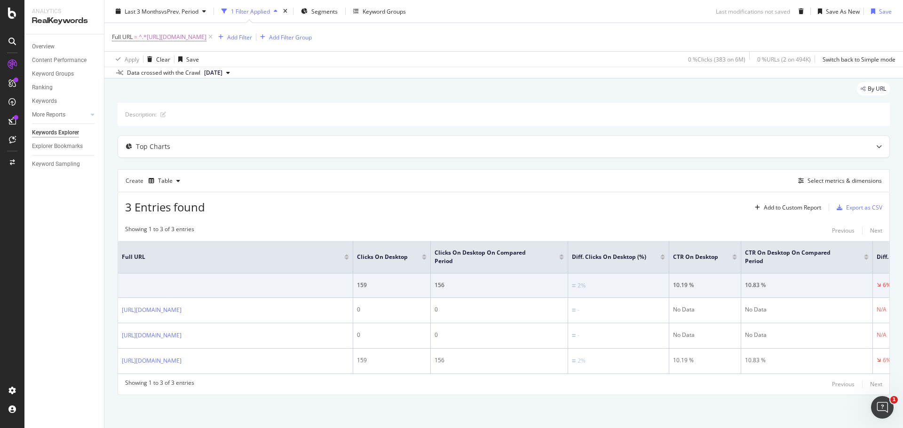
click at [73, 409] on div "Overview Content Performance Keyword Groups Ranking Keywords More Reports Count…" at bounding box center [63, 231] width 79 height 394
click at [252, 35] on div "Add Filter" at bounding box center [239, 37] width 25 height 8
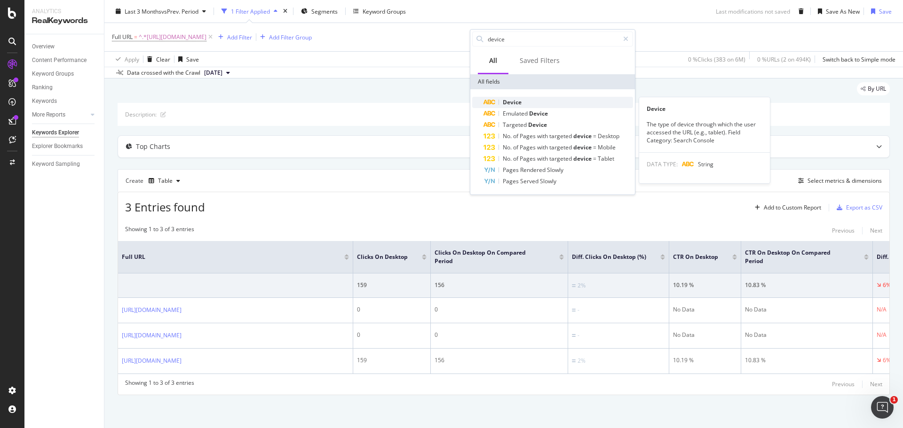
click at [518, 103] on span "Device" at bounding box center [512, 102] width 19 height 8
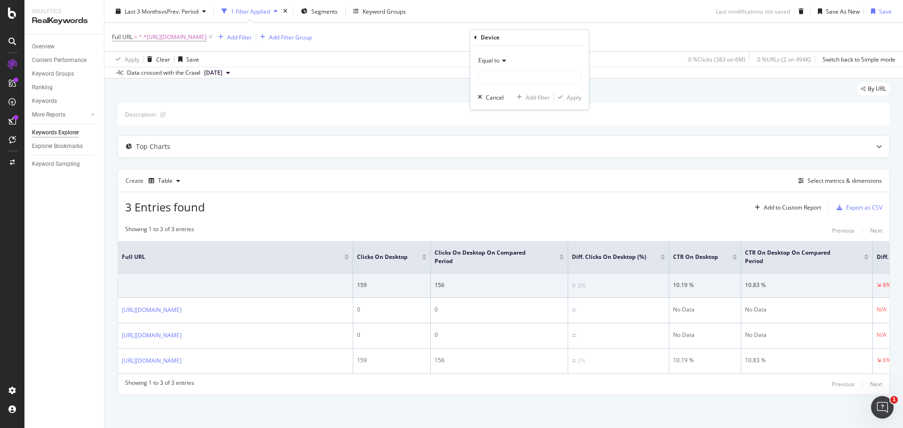
click at [498, 64] on span "Equal to" at bounding box center [488, 60] width 21 height 8
click at [564, 46] on div "Equal to Cancel Add filter Apply" at bounding box center [529, 78] width 118 height 64
click at [535, 85] on div "desktop 380,869 URLS mobile 229,378 URLS n/a 216,290 URLS tablet 25,104 URLS" at bounding box center [529, 77] width 103 height 15
click at [515, 91] on span "desktop" at bounding box center [512, 90] width 63 height 8
type input "desktop"
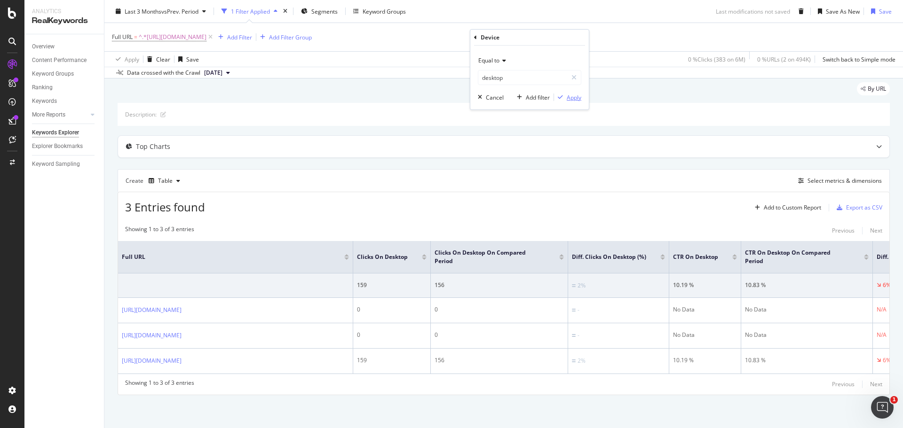
click at [574, 99] on div "Apply" at bounding box center [574, 98] width 15 height 8
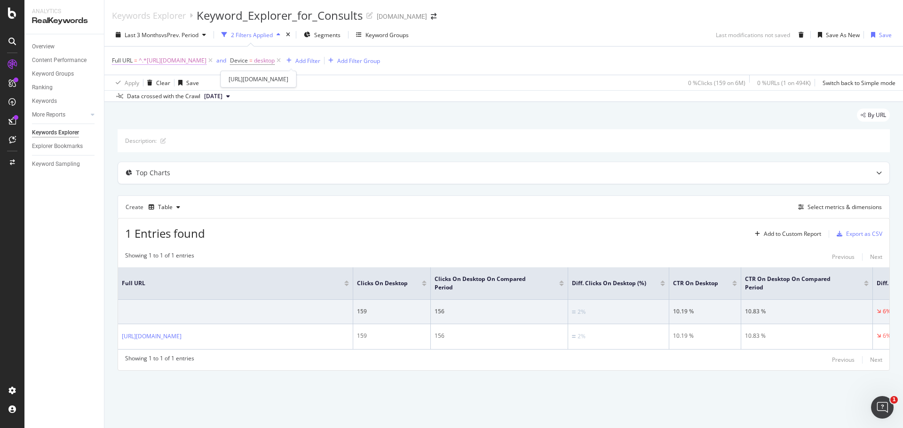
click at [206, 62] on span "^.*[URL][DOMAIN_NAME]" at bounding box center [173, 60] width 68 height 13
click at [219, 98] on div at bounding box center [216, 99] width 14 height 15
click at [191, 97] on input "text" at bounding box center [171, 99] width 103 height 15
paste input "[URL][DOMAIN_NAME]"
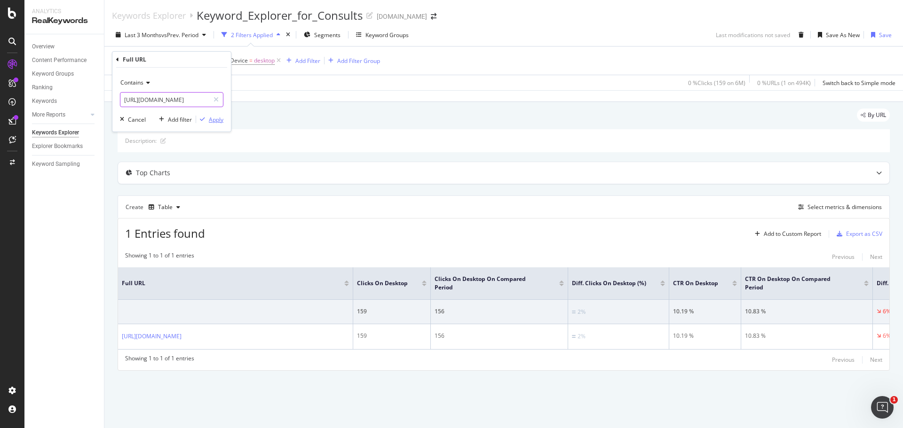
type input "[URL][DOMAIN_NAME]"
click at [213, 120] on div "Apply" at bounding box center [216, 120] width 15 height 8
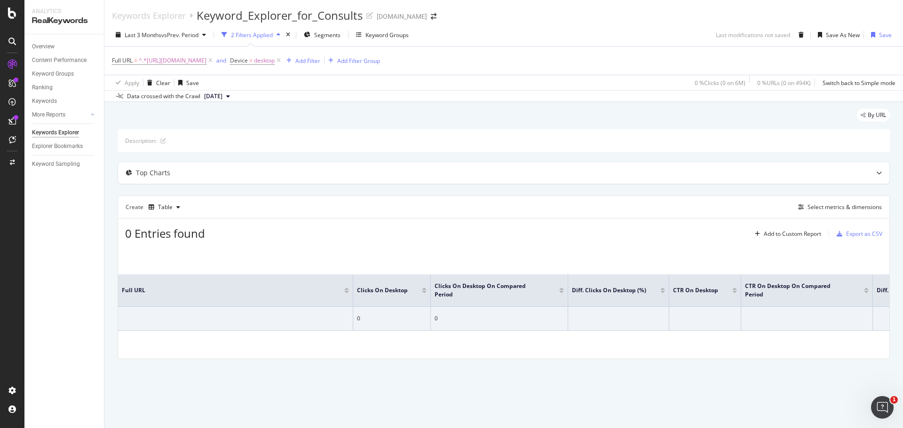
drag, startPoint x: 247, startPoint y: 335, endPoint x: 196, endPoint y: 337, distance: 50.8
click at [196, 337] on div "Full URL Clicks on Desktop Clicks on Desktop On Compared Period Diff. Clicks on…" at bounding box center [503, 303] width 771 height 112
click at [206, 65] on span "^.*[URL][DOMAIN_NAME]" at bounding box center [173, 60] width 68 height 13
click at [215, 99] on icon at bounding box center [215, 99] width 5 height 7
click at [183, 98] on input "text" at bounding box center [171, 99] width 103 height 15
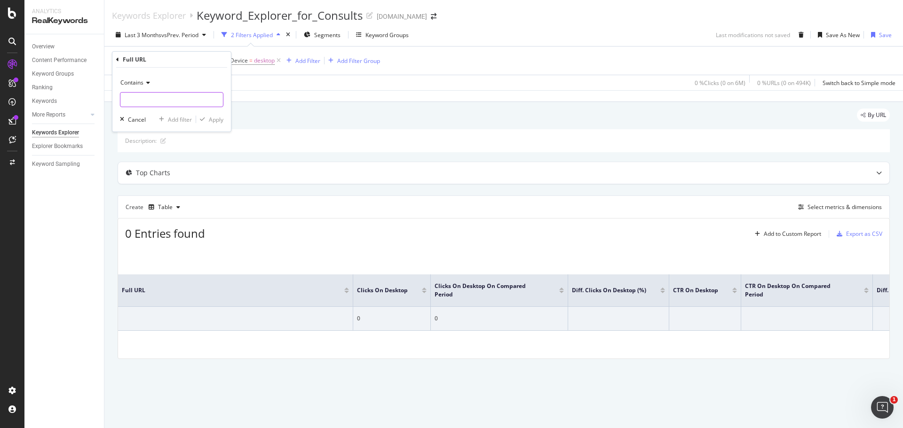
paste input "[URL][DOMAIN_NAME]"
type input "[URL][DOMAIN_NAME]"
click at [211, 119] on div "Apply" at bounding box center [216, 120] width 15 height 8
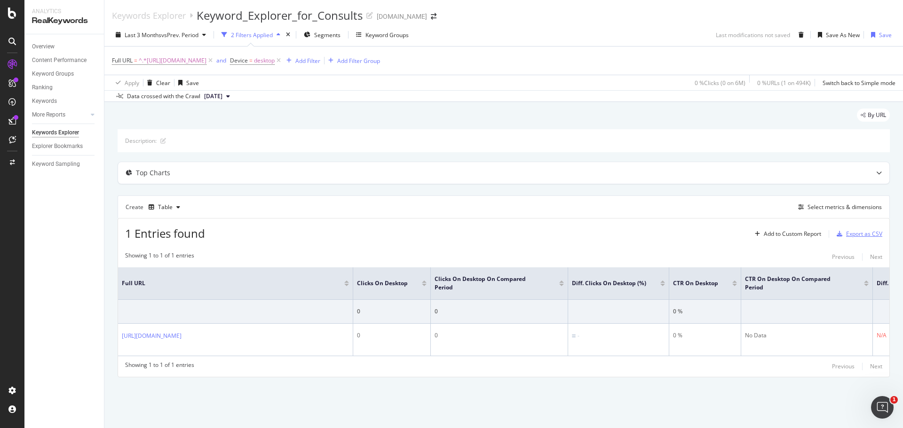
click at [848, 236] on div "Export as CSV" at bounding box center [864, 234] width 36 height 8
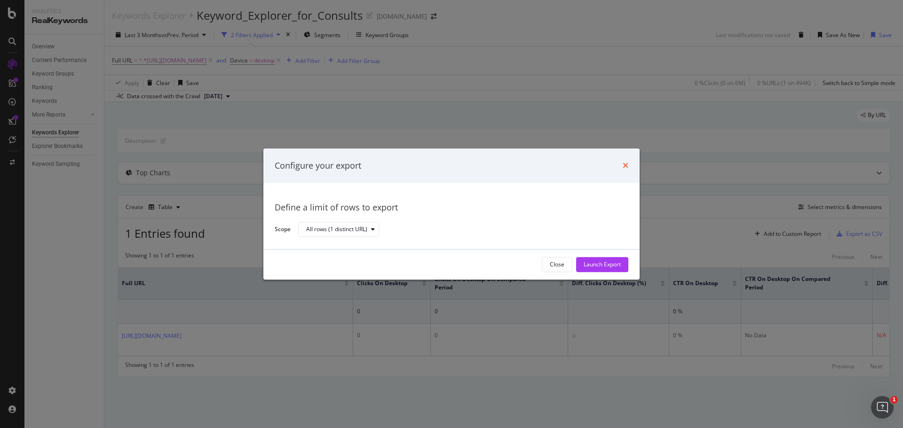
click at [628, 164] on icon "times" at bounding box center [626, 166] width 6 height 8
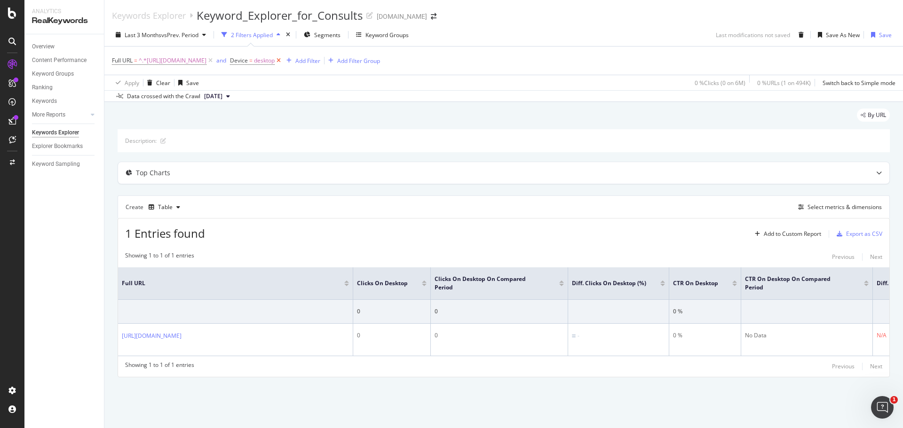
click at [283, 60] on icon at bounding box center [279, 60] width 8 height 9
click at [252, 63] on div "Add Filter" at bounding box center [239, 61] width 25 height 8
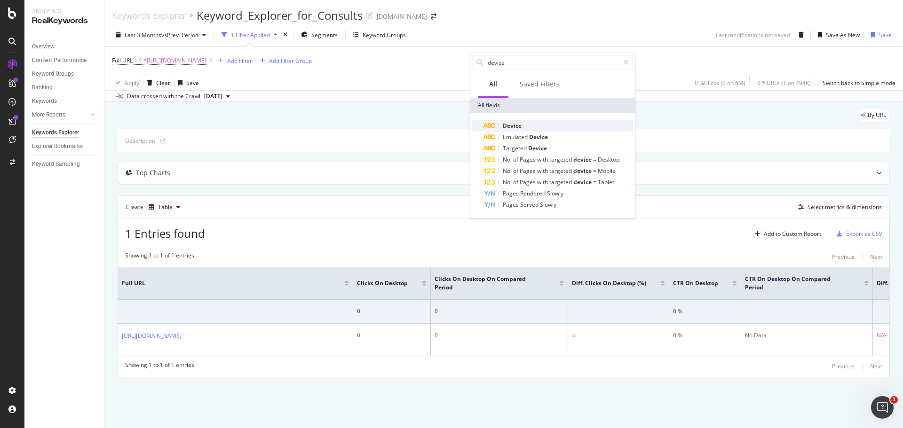
click at [527, 129] on div "Device" at bounding box center [558, 125] width 150 height 11
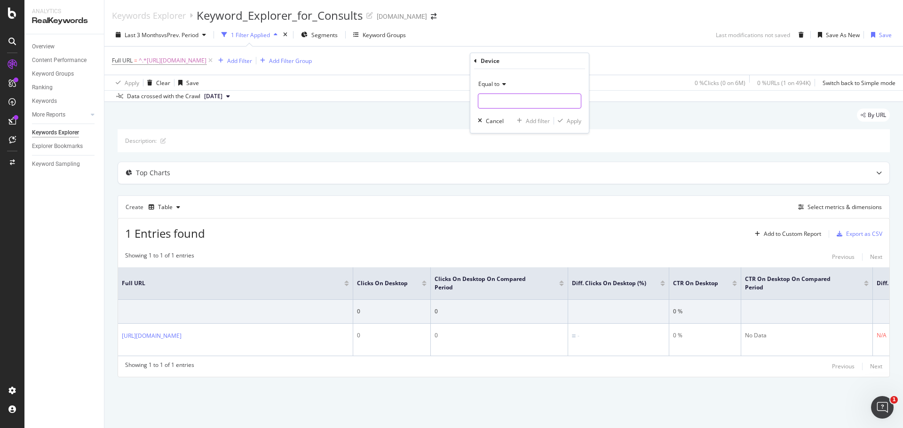
click at [538, 107] on input "text" at bounding box center [529, 101] width 103 height 15
click at [523, 116] on span "desktop" at bounding box center [512, 114] width 63 height 8
type input "desktop"
click at [562, 118] on icon "button" at bounding box center [560, 121] width 5 height 6
click at [846, 231] on div "Export as CSV" at bounding box center [864, 234] width 36 height 8
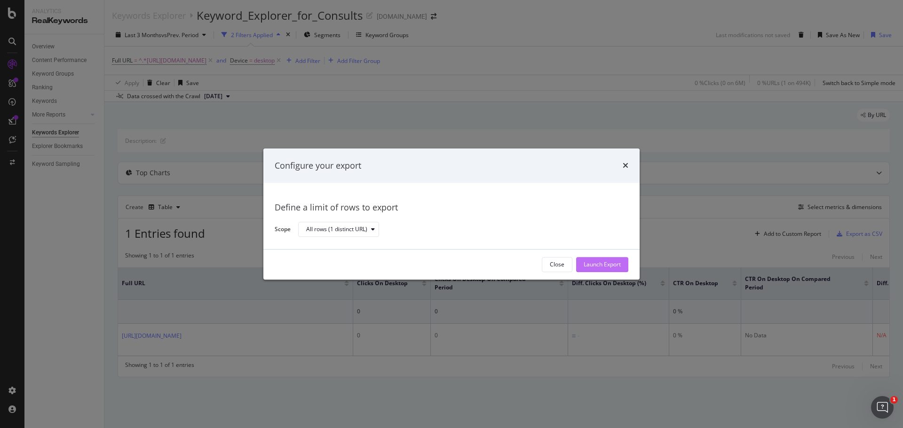
click at [593, 262] on div "Launch Export" at bounding box center [602, 265] width 37 height 8
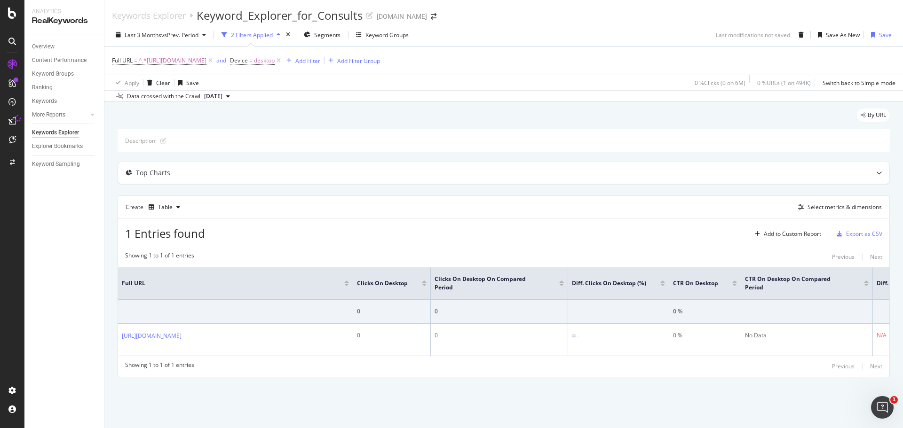
click at [641, 14] on div "Keywords Explorer Keyword_Explorer_for_Consults [DOMAIN_NAME]" at bounding box center [503, 12] width 798 height 24
